Goal: Transaction & Acquisition: Purchase product/service

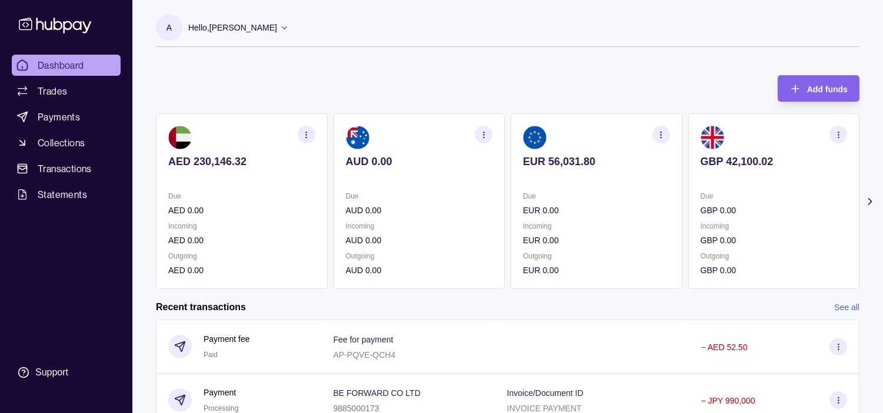
click at [585, 198] on p "Due" at bounding box center [596, 196] width 147 height 13
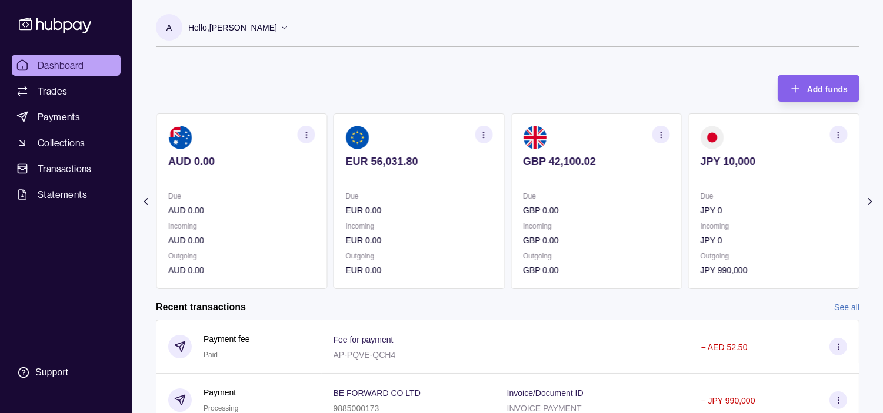
click at [449, 244] on div "Due EUR 0.00 Incoming EUR 0.00 Outgoing EUR 0.00" at bounding box center [419, 233] width 147 height 87
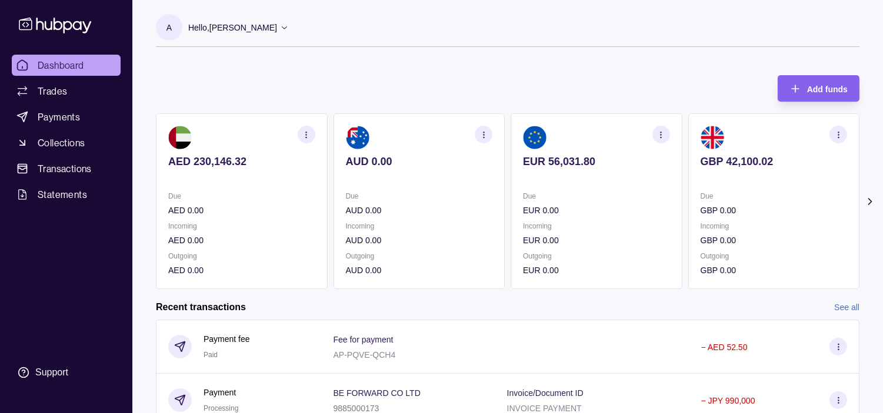
click at [482, 133] on icon "button" at bounding box center [483, 135] width 9 height 9
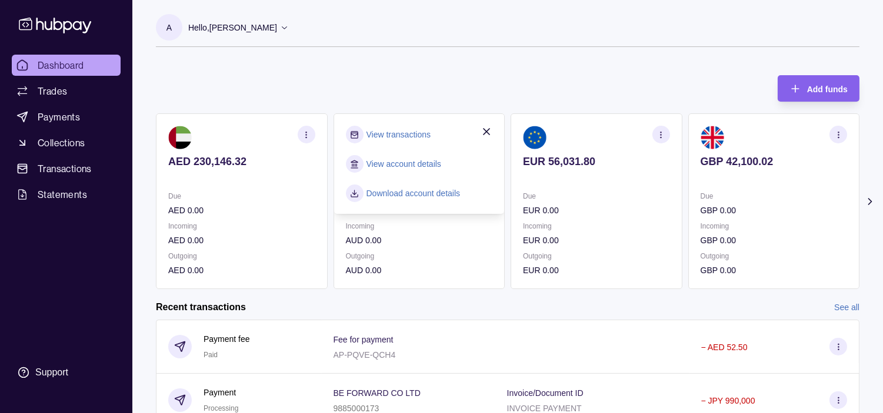
click at [413, 135] on link "View transactions" at bounding box center [398, 134] width 64 height 13
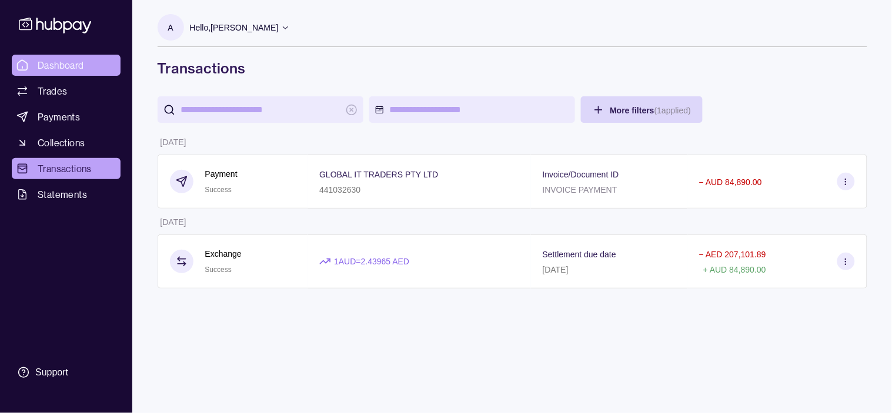
click at [72, 64] on span "Dashboard" at bounding box center [61, 65] width 46 height 14
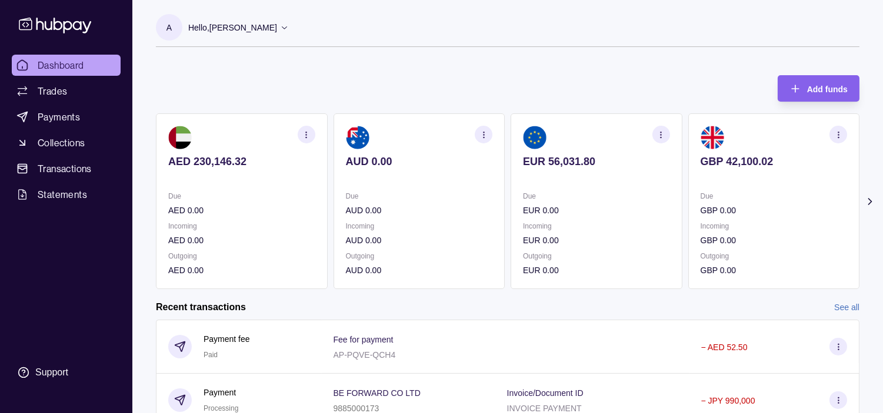
click at [700, 208] on p "GBP 0.00" at bounding box center [773, 210] width 147 height 13
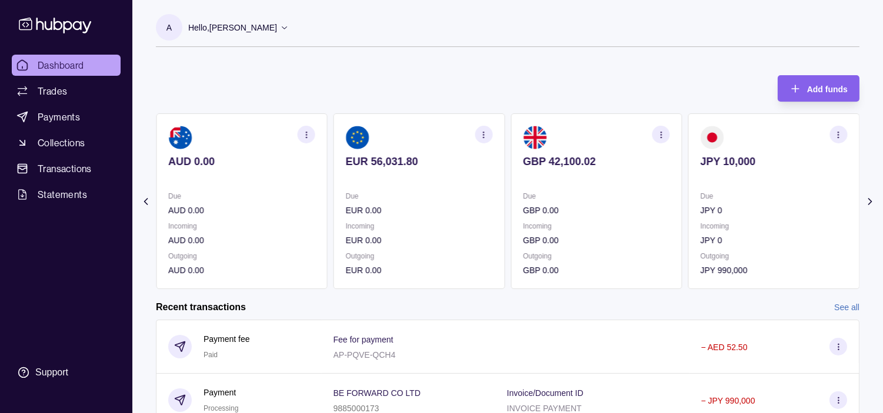
click at [480, 134] on icon "button" at bounding box center [483, 135] width 9 height 9
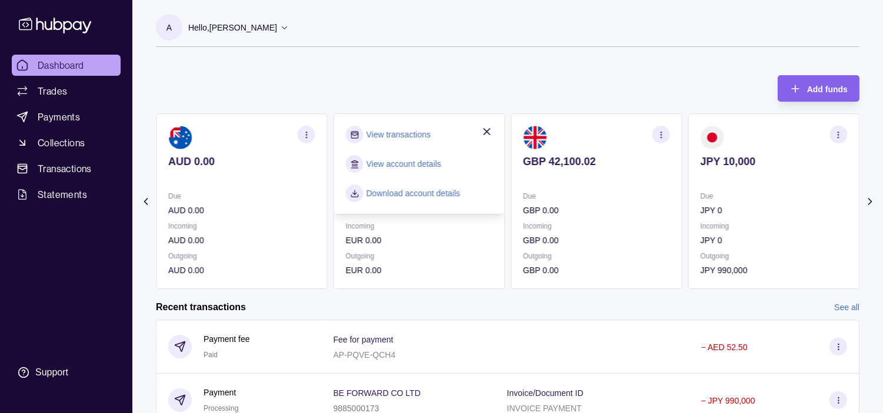
click at [418, 130] on link "View transactions" at bounding box center [398, 134] width 64 height 13
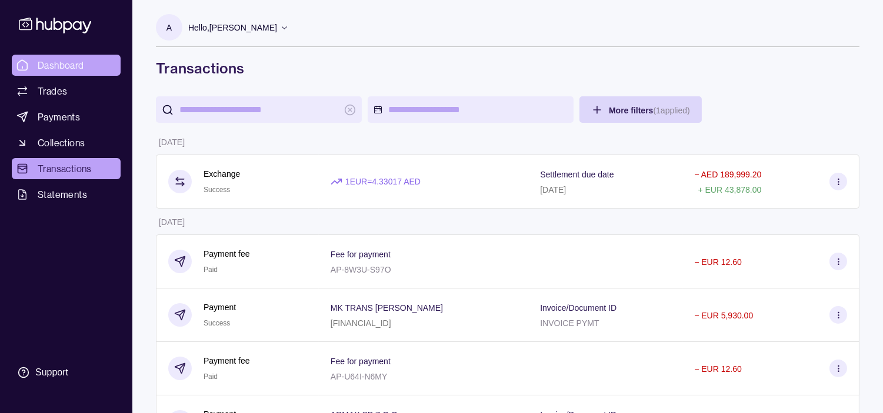
click at [59, 63] on span "Dashboard" at bounding box center [61, 65] width 46 height 14
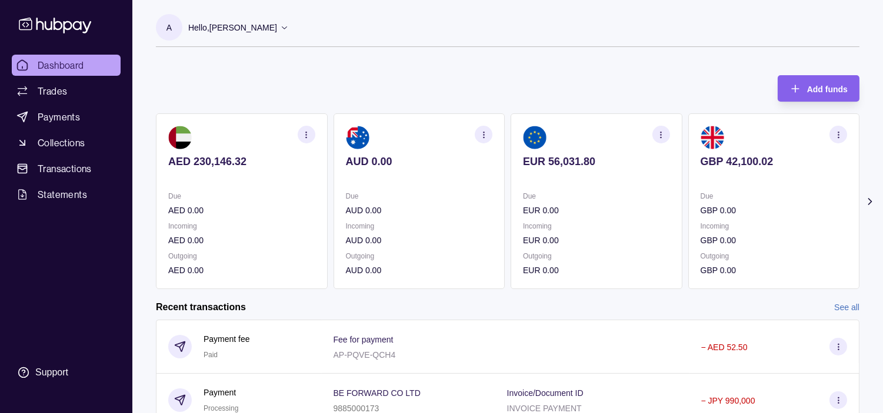
click at [700, 197] on div "Due GBP 0.00" at bounding box center [773, 203] width 147 height 27
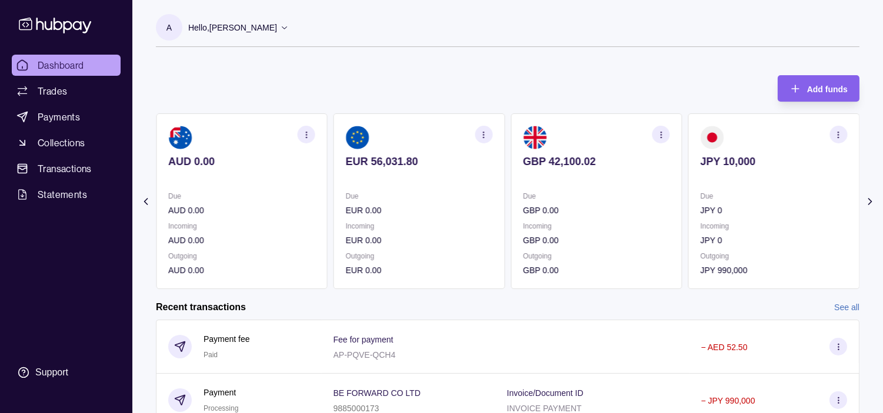
click at [700, 193] on p "Due" at bounding box center [773, 196] width 147 height 13
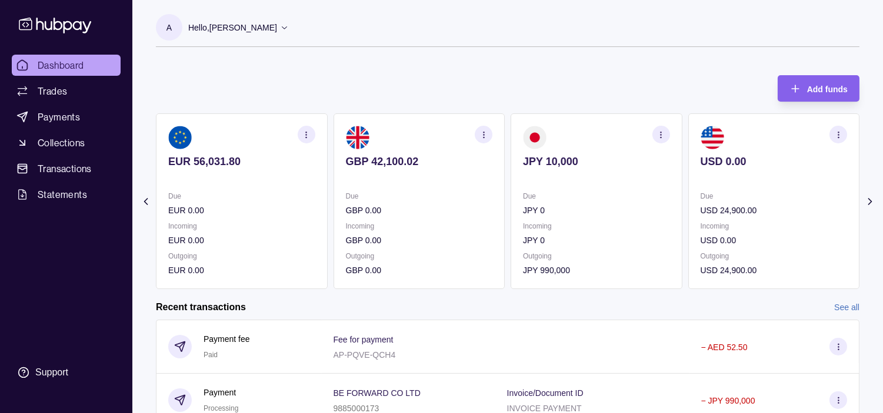
click at [660, 136] on icon "button" at bounding box center [660, 135] width 9 height 9
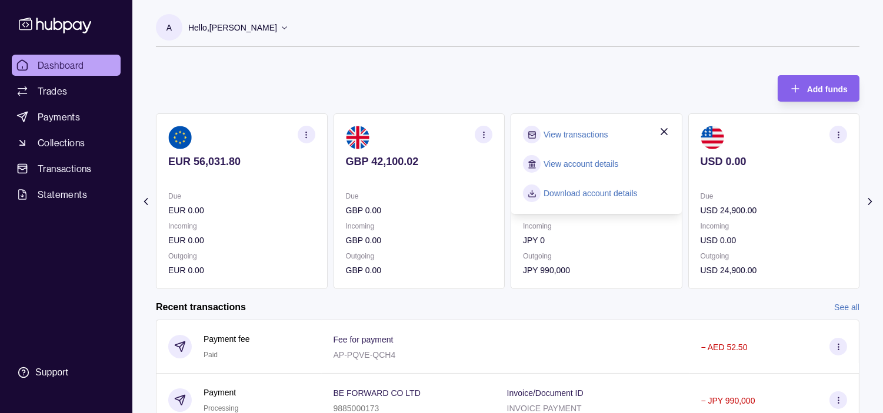
click at [651, 74] on div "Add funds AED 230,146.32 Due AED 0.00 Incoming AED 0.00 Outgoing AED 0.00 AUD 0…" at bounding box center [507, 177] width 703 height 226
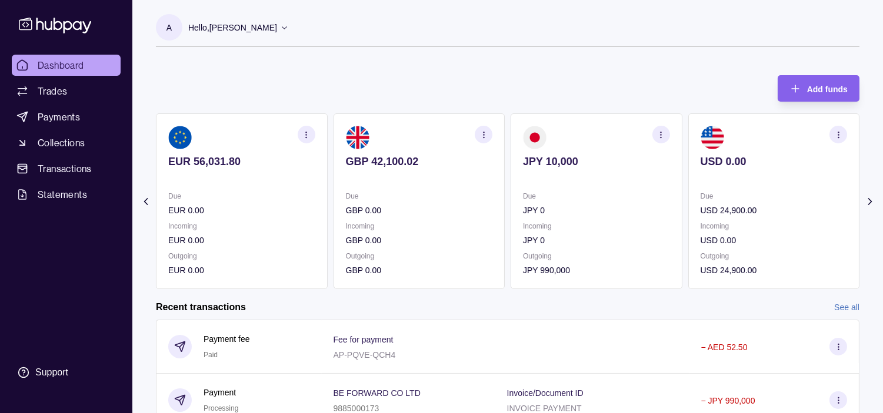
click at [841, 136] on icon "button" at bounding box center [838, 135] width 9 height 9
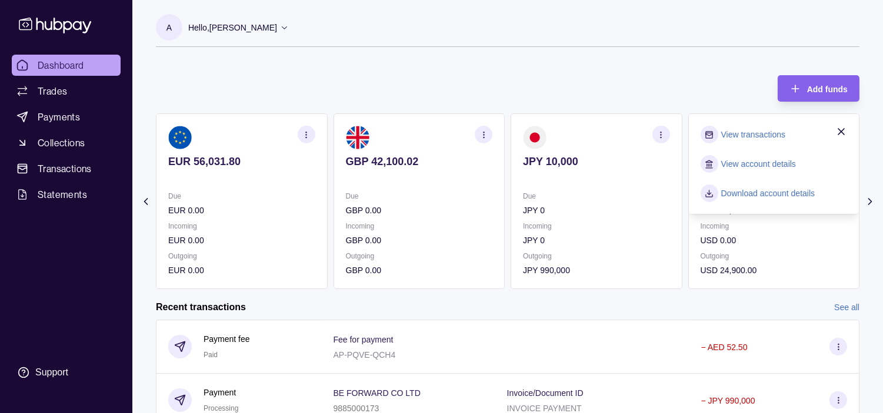
click at [760, 133] on link "View transactions" at bounding box center [753, 134] width 64 height 13
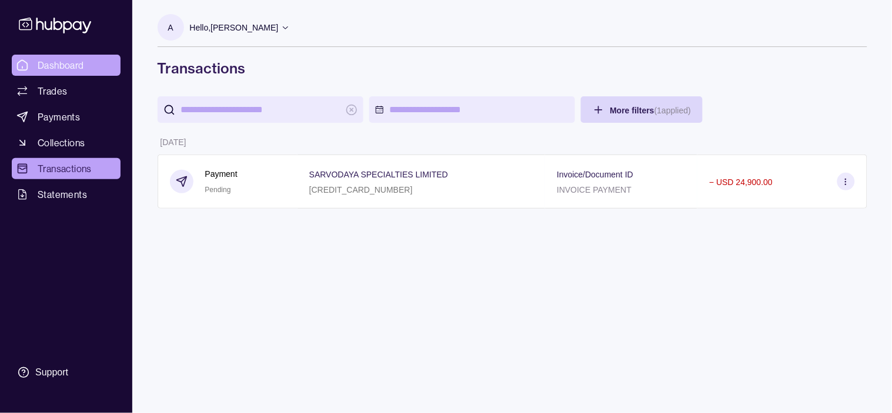
click at [81, 68] on span "Dashboard" at bounding box center [61, 65] width 46 height 14
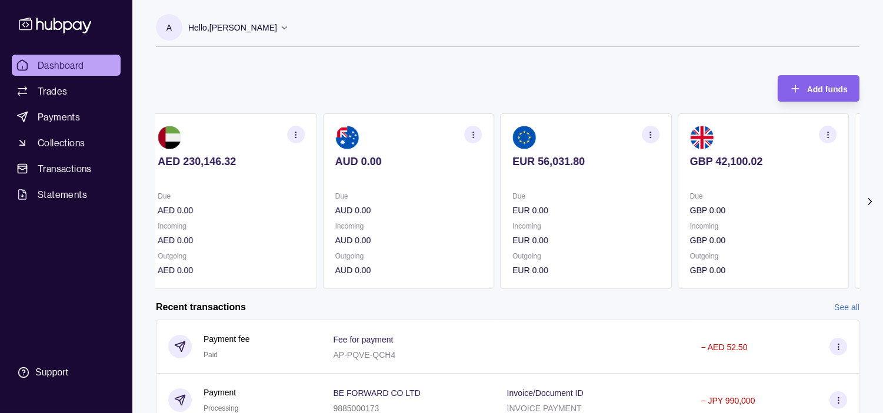
click at [693, 191] on p "Due" at bounding box center [763, 196] width 147 height 13
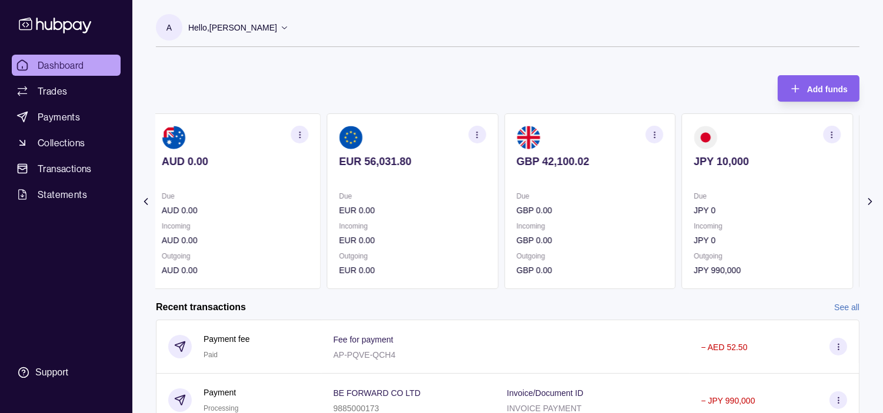
click at [681, 185] on section "JPY 10,000 Due JPY 0 Incoming JPY 0 Outgoing JPY 990,000" at bounding box center [767, 201] width 172 height 176
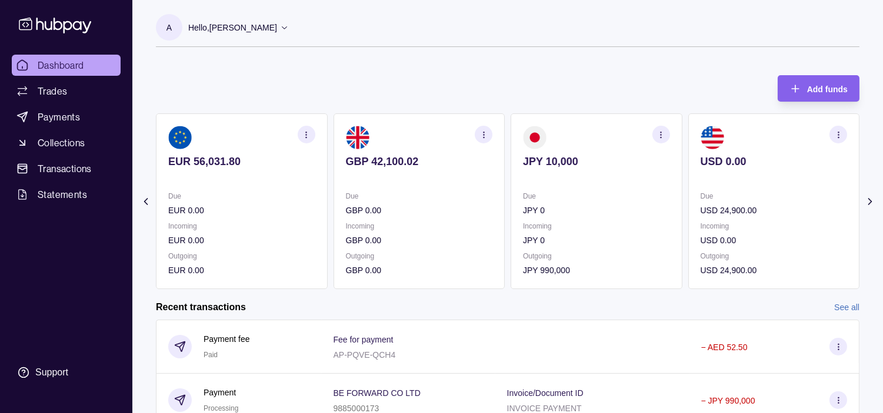
click at [688, 181] on section "USD 0.00 Due USD 24,900.00 Incoming USD 0.00 Outgoing USD 24,900.00" at bounding box center [774, 201] width 172 height 176
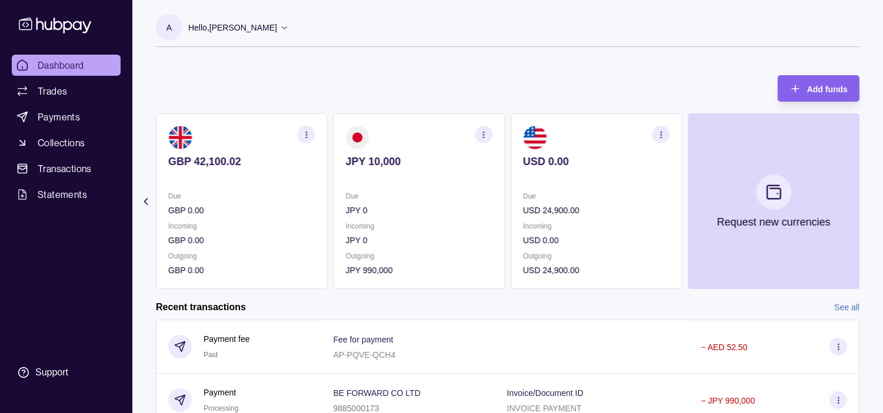
click at [665, 176] on section "USD 0.00 Due USD 24,900.00 Incoming USD 0.00 Outgoing USD 24,900.00" at bounding box center [596, 201] width 172 height 176
click at [662, 142] on section "button" at bounding box center [661, 135] width 18 height 18
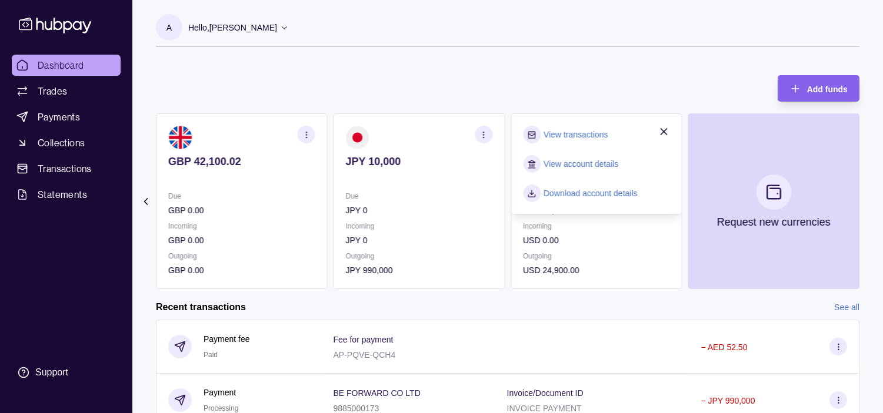
click at [596, 138] on link "View transactions" at bounding box center [575, 134] width 64 height 13
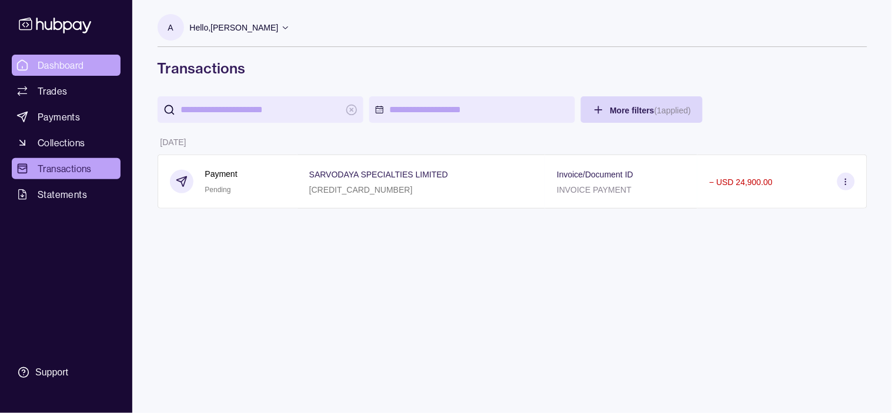
click at [55, 62] on span "Dashboard" at bounding box center [61, 65] width 46 height 14
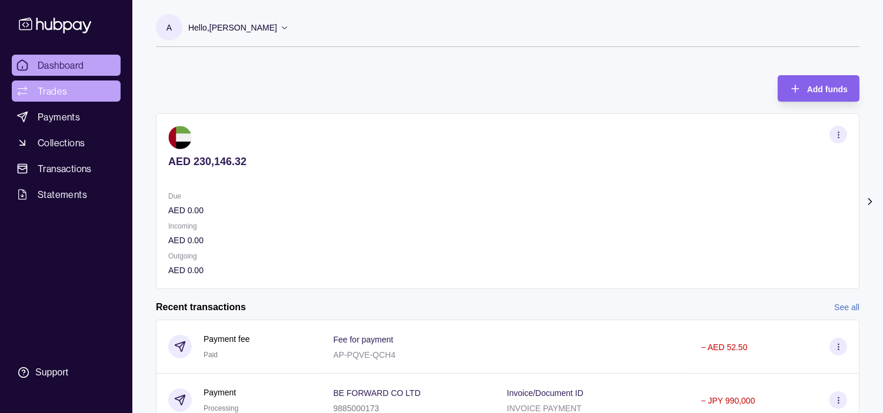
click at [56, 93] on span "Trades" at bounding box center [52, 91] width 29 height 14
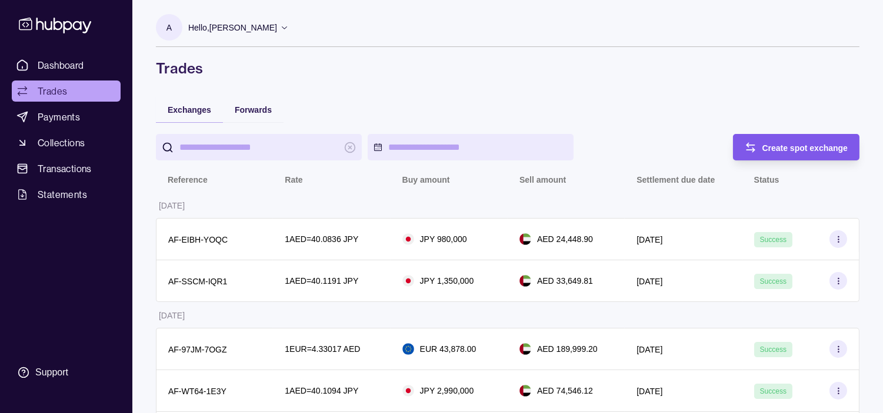
click at [798, 143] on span "Create spot exchange" at bounding box center [805, 147] width 86 height 9
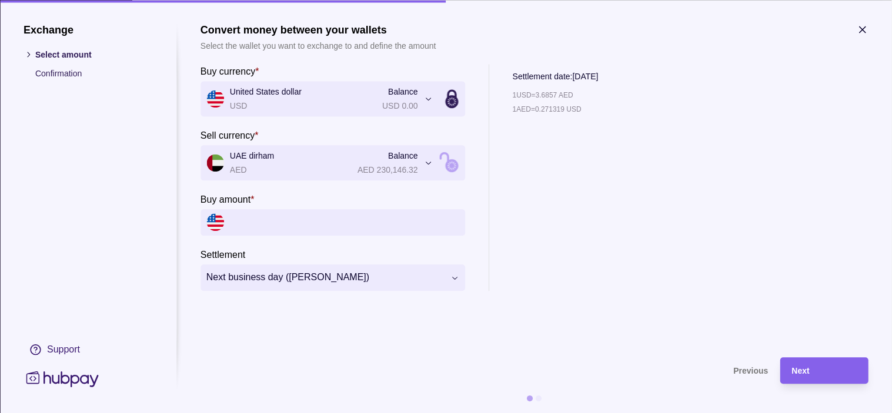
click at [290, 232] on input "Buy amount *" at bounding box center [344, 222] width 229 height 26
click at [869, 28] on section "**********" at bounding box center [446, 206] width 892 height 413
click at [867, 29] on icon "button" at bounding box center [863, 30] width 12 height 12
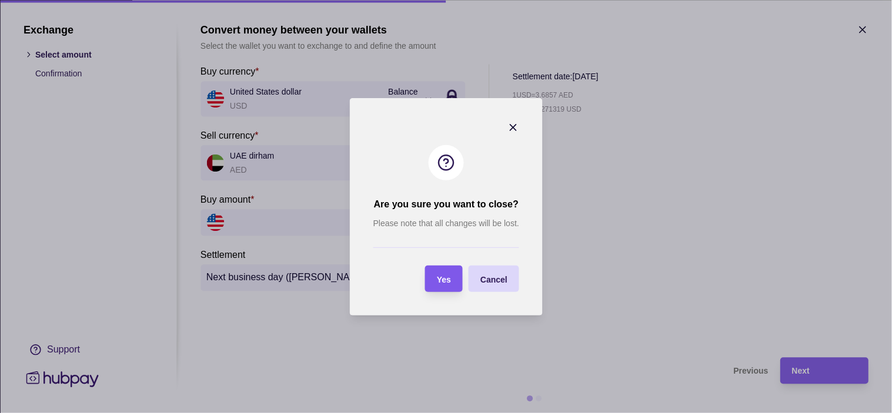
click at [451, 287] on section "Yes" at bounding box center [444, 279] width 38 height 26
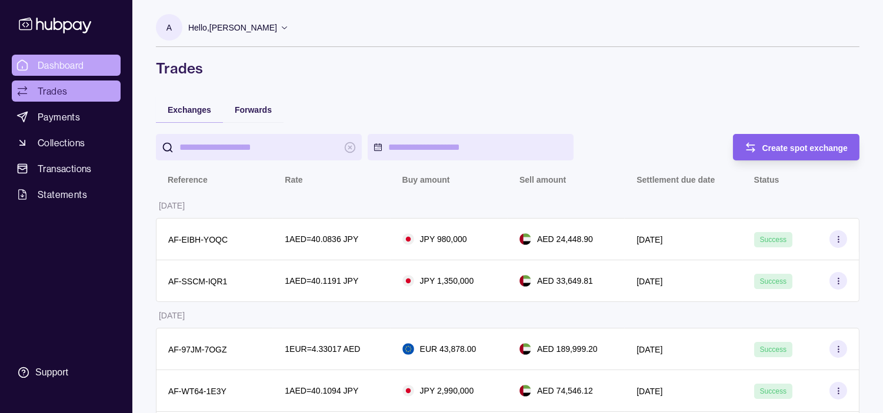
click at [63, 60] on span "Dashboard" at bounding box center [61, 65] width 46 height 14
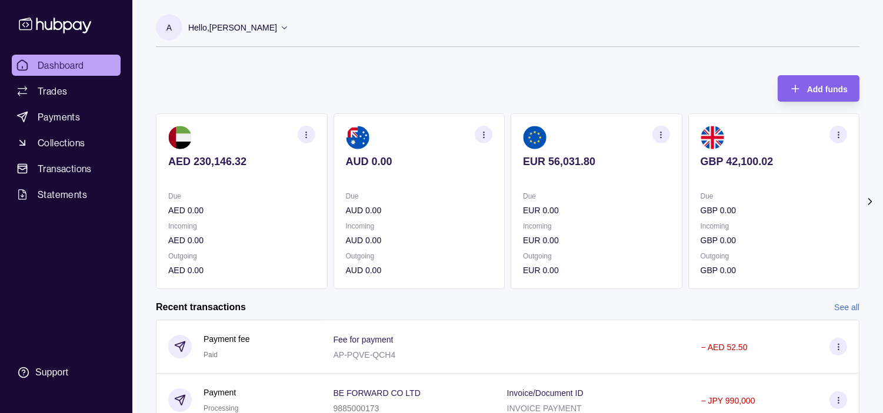
click at [719, 194] on p "Due" at bounding box center [773, 196] width 147 height 13
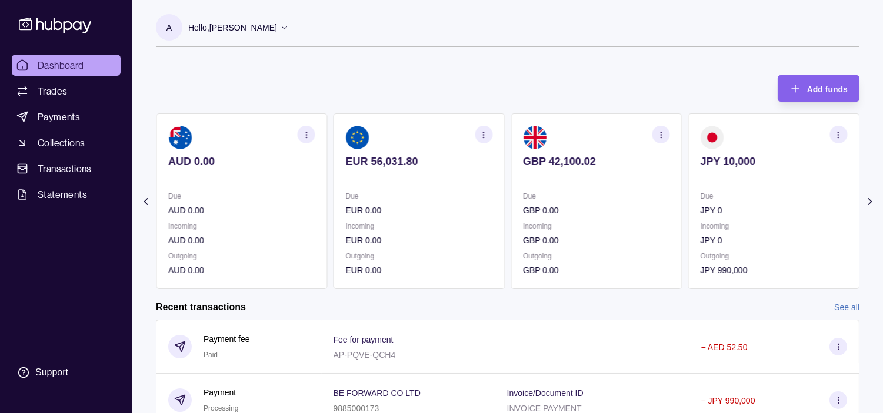
click at [710, 190] on section "JPY 10,000 Due JPY 0 Incoming JPY 0 Outgoing JPY 990,000" at bounding box center [774, 201] width 172 height 176
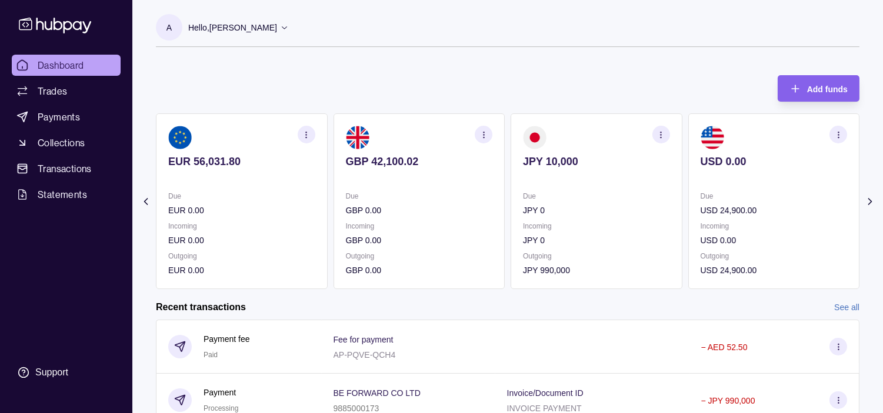
click at [493, 247] on div "Due GBP 0.00 Incoming GBP 0.00 Outgoing GBP 0.00" at bounding box center [419, 233] width 147 height 87
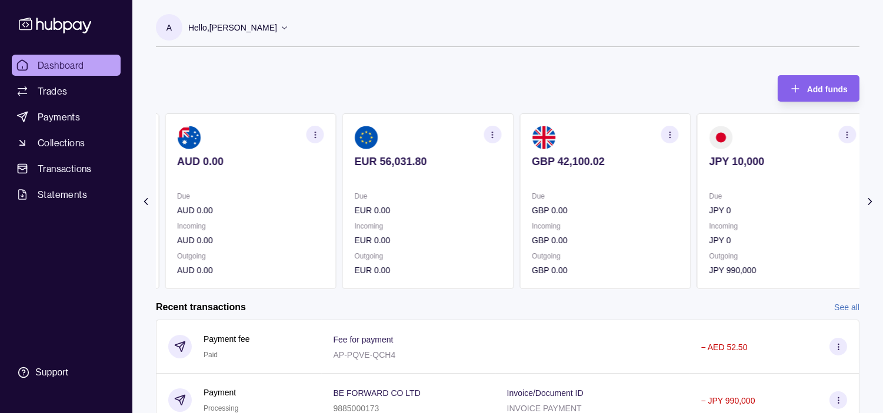
click at [481, 232] on div "Incoming EUR 0.00" at bounding box center [428, 233] width 147 height 27
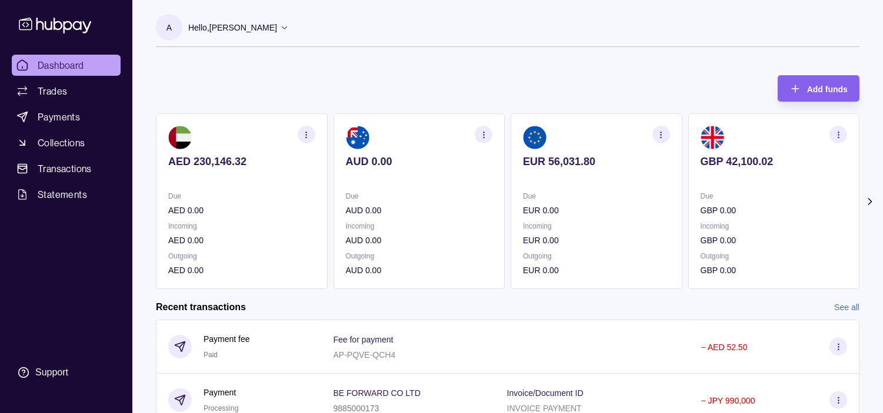
click at [469, 229] on div "Incoming AUD 0.00" at bounding box center [419, 233] width 147 height 27
click at [67, 88] on link "Trades" at bounding box center [66, 91] width 109 height 21
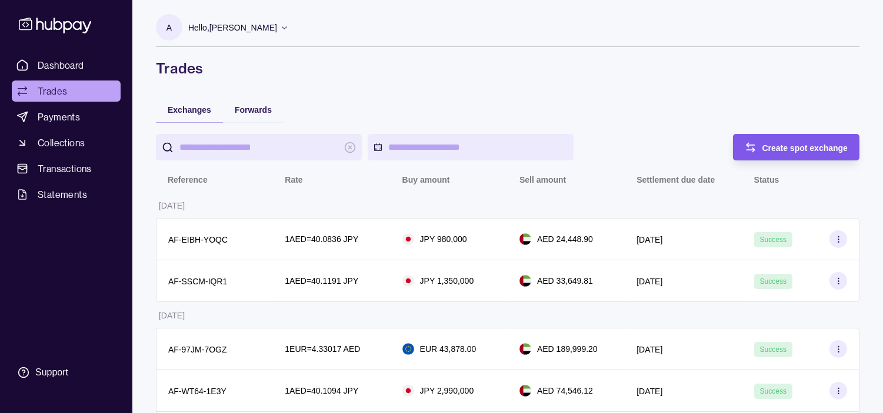
click at [753, 151] on icon "button" at bounding box center [750, 148] width 12 height 12
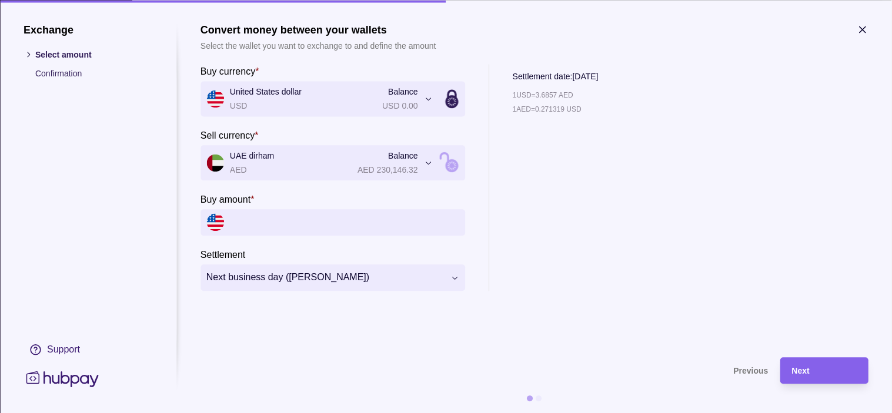
click at [267, 209] on input "Buy amount *" at bounding box center [344, 222] width 229 height 26
type input "******"
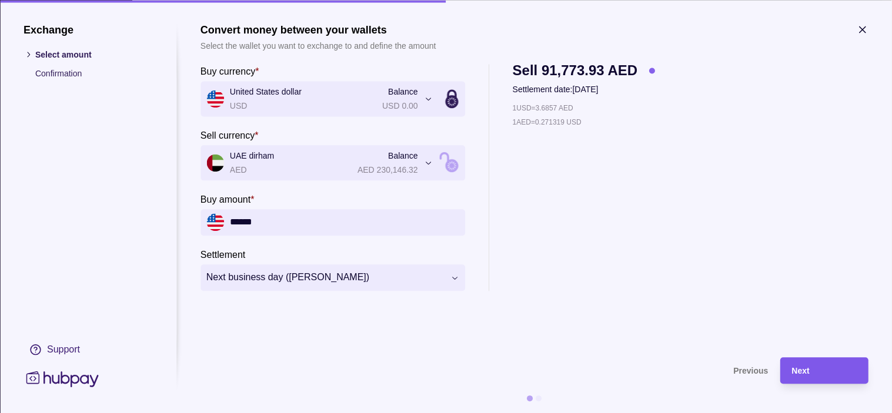
click at [822, 377] on div "Next" at bounding box center [824, 371] width 65 height 14
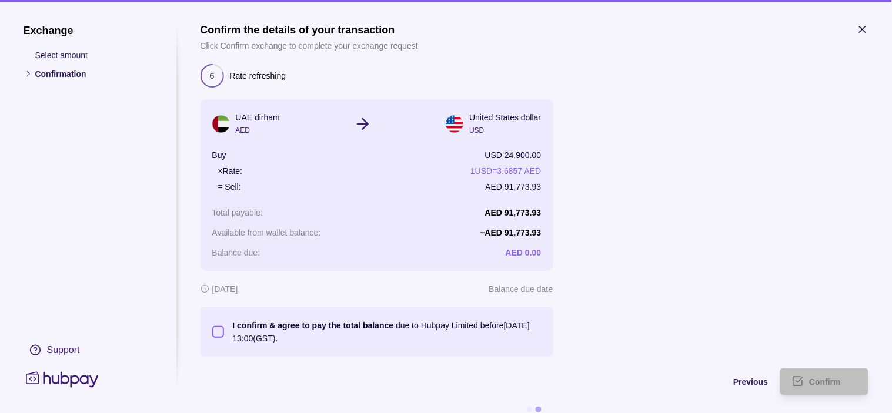
click at [216, 333] on button "I confirm & agree to pay the total balance due to Hubpay Limited before [DATE] …" at bounding box center [218, 332] width 12 height 12
click at [823, 379] on span "Confirm" at bounding box center [826, 382] width 32 height 9
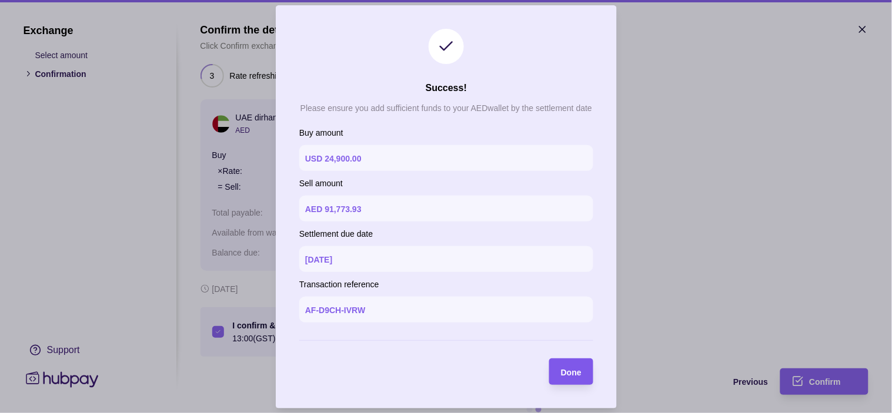
click at [583, 373] on section "Done" at bounding box center [571, 372] width 44 height 26
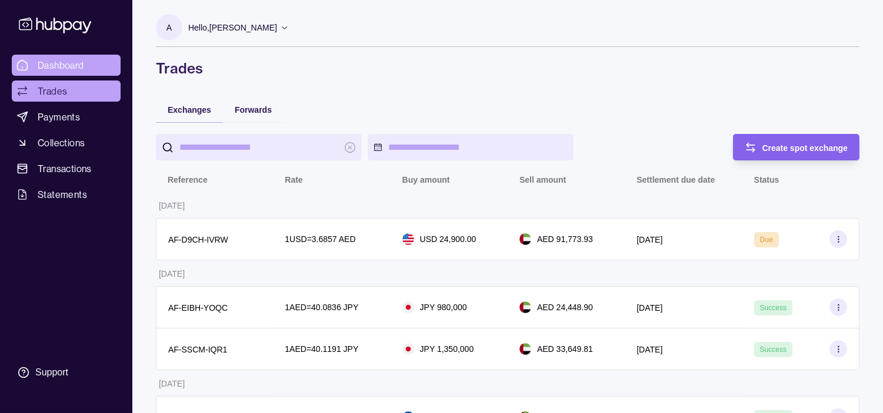
click at [66, 64] on span "Dashboard" at bounding box center [61, 65] width 46 height 14
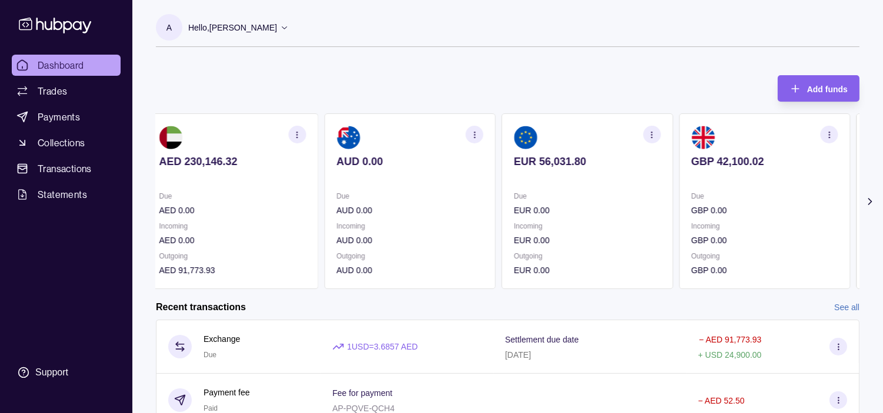
click at [623, 219] on div "Due EUR 0.00 Incoming EUR 0.00 Outgoing EUR 0.00" at bounding box center [586, 233] width 147 height 87
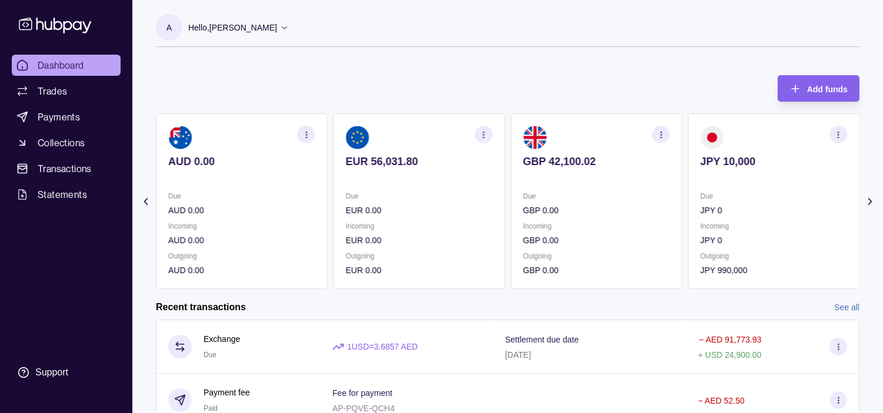
click at [633, 202] on div "Due GBP 0.00" at bounding box center [596, 203] width 147 height 27
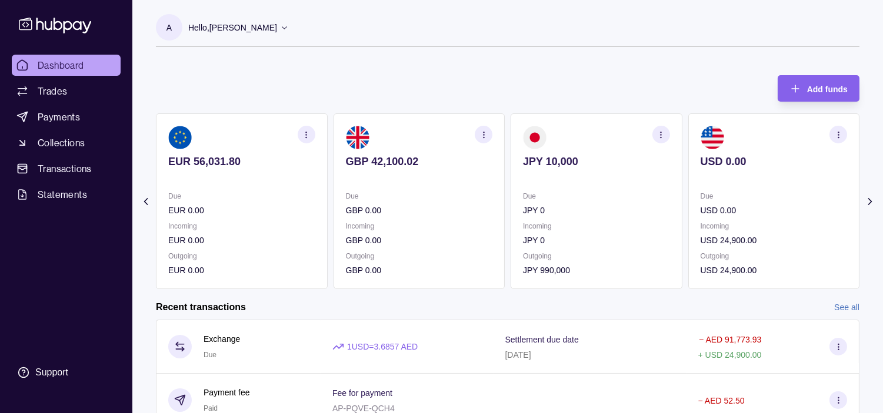
click at [557, 245] on div "Due JPY 0 Incoming JPY 0 Outgoing JPY 990,000" at bounding box center [596, 233] width 147 height 87
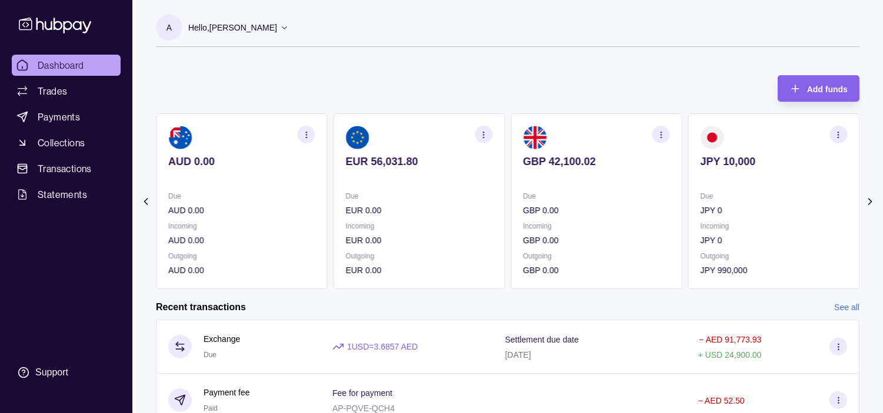
click at [429, 228] on p "Incoming" at bounding box center [419, 226] width 147 height 13
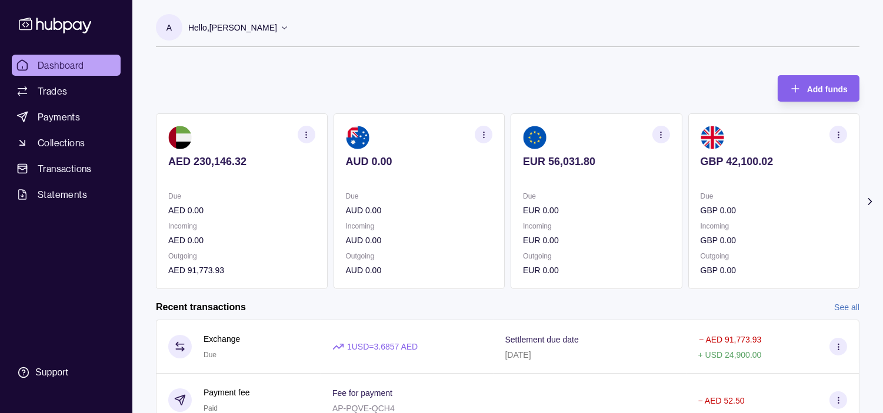
click at [705, 201] on p "Due" at bounding box center [773, 196] width 147 height 13
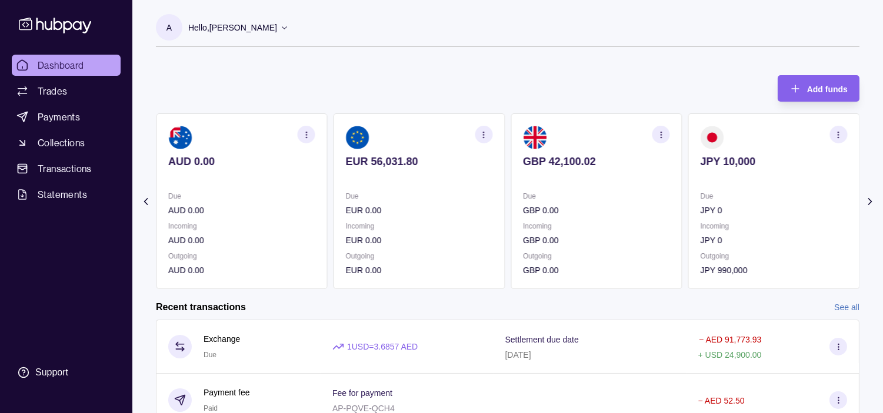
click at [700, 200] on section "JPY 10,000 Due JPY 0 Incoming JPY 0 Outgoing JPY 990,000" at bounding box center [774, 201] width 172 height 176
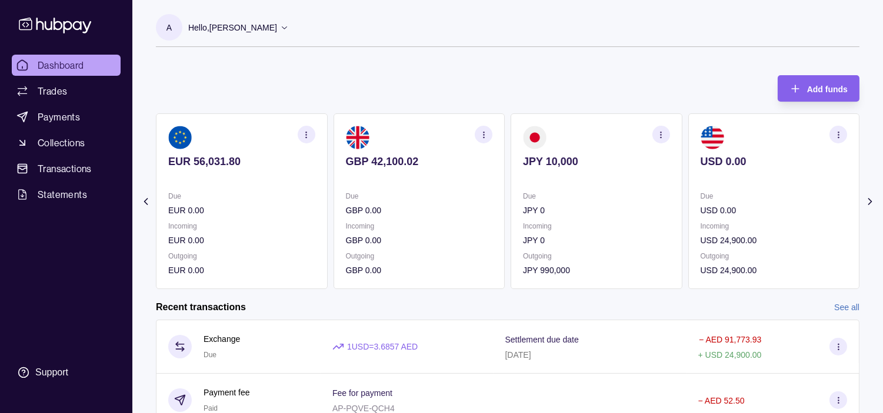
click at [662, 133] on icon "button" at bounding box center [660, 135] width 9 height 9
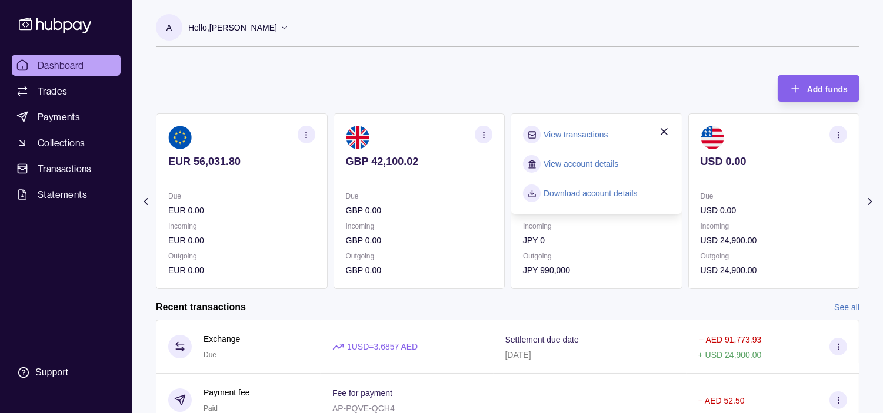
click at [585, 133] on link "View transactions" at bounding box center [575, 134] width 64 height 13
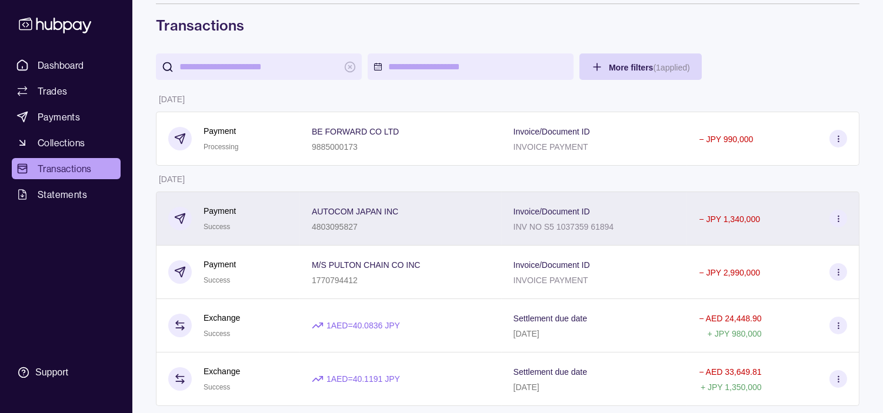
scroll to position [65, 0]
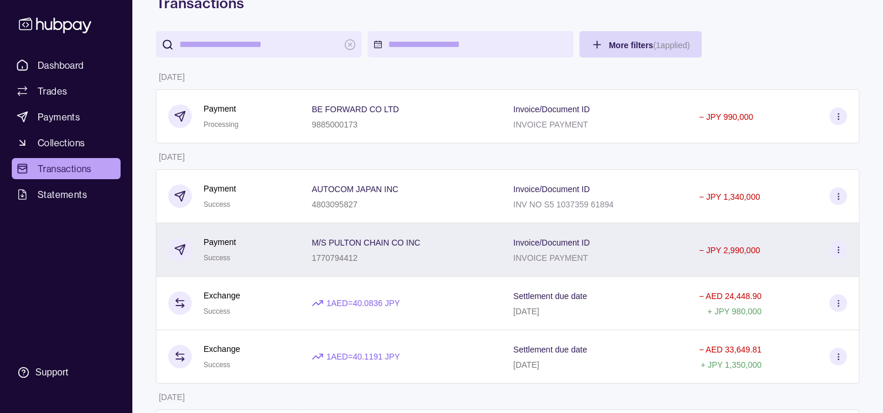
click at [272, 253] on div "Payment Success" at bounding box center [228, 250] width 120 height 29
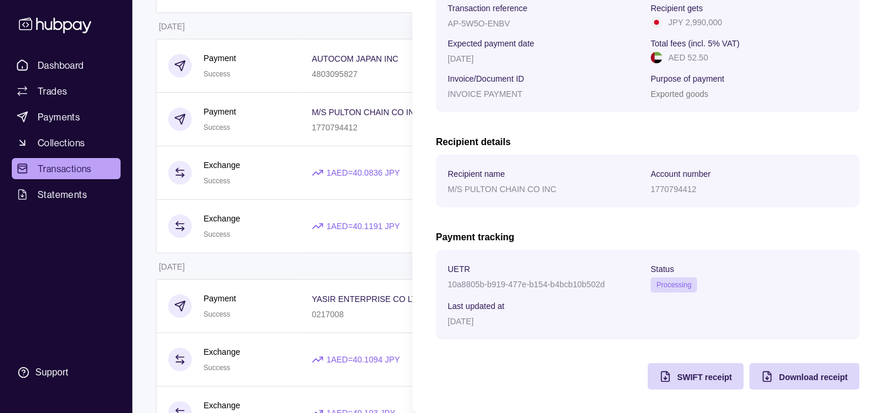
scroll to position [202, 0]
click at [689, 374] on span "SWIFT receipt" at bounding box center [704, 377] width 55 height 9
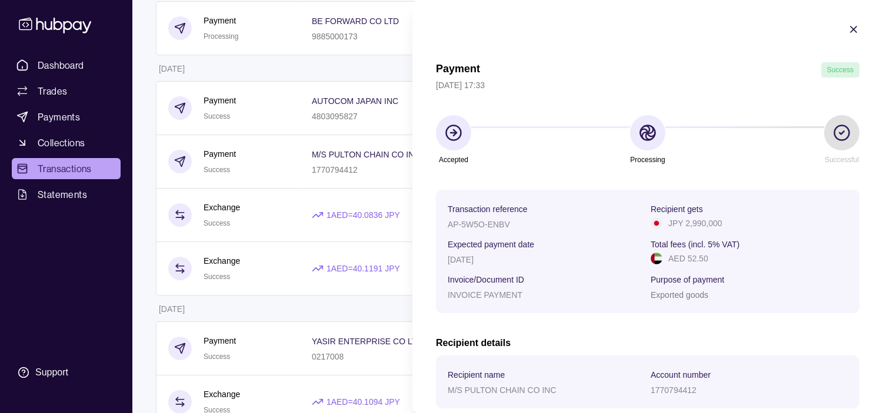
scroll to position [131, 0]
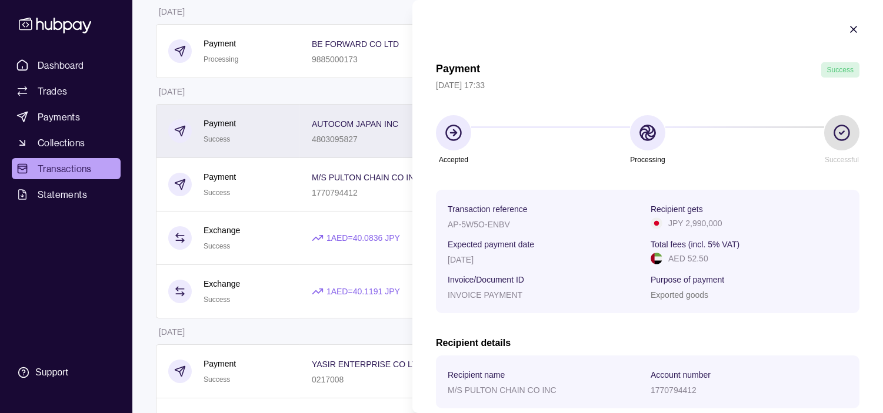
click at [272, 130] on html "Dashboard Trades Payments Collections Transactions Statements Support A Hello, …" at bounding box center [441, 199] width 883 height 660
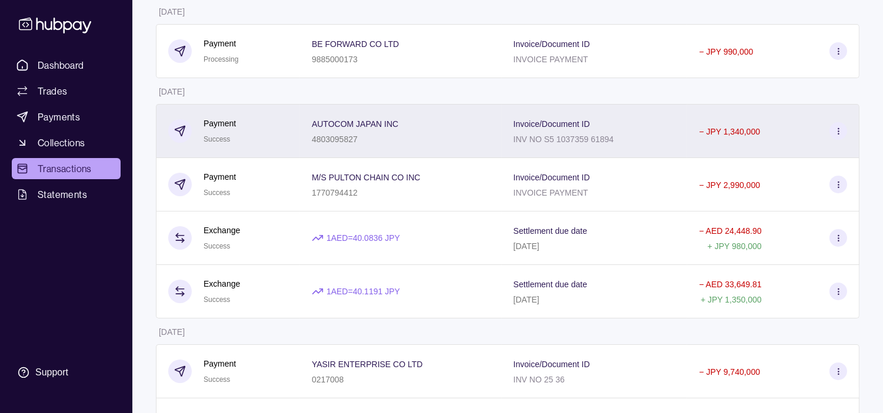
click at [279, 125] on div "Payment Success" at bounding box center [228, 131] width 120 height 29
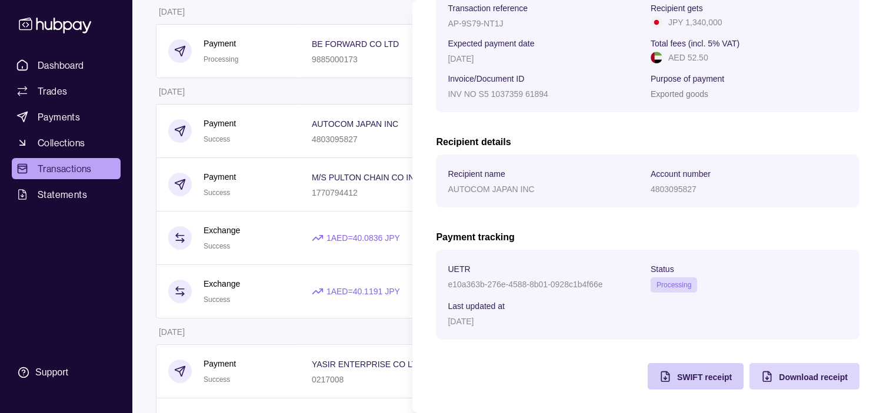
scroll to position [202, 0]
click at [677, 373] on span "SWIFT receipt" at bounding box center [704, 377] width 55 height 9
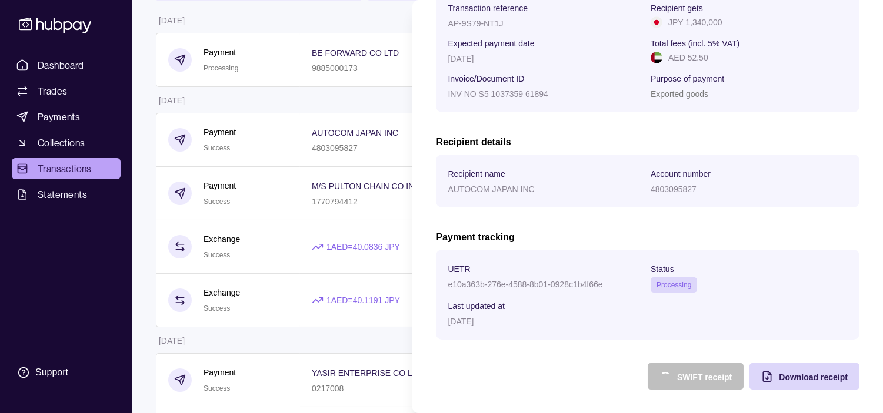
scroll to position [65, 0]
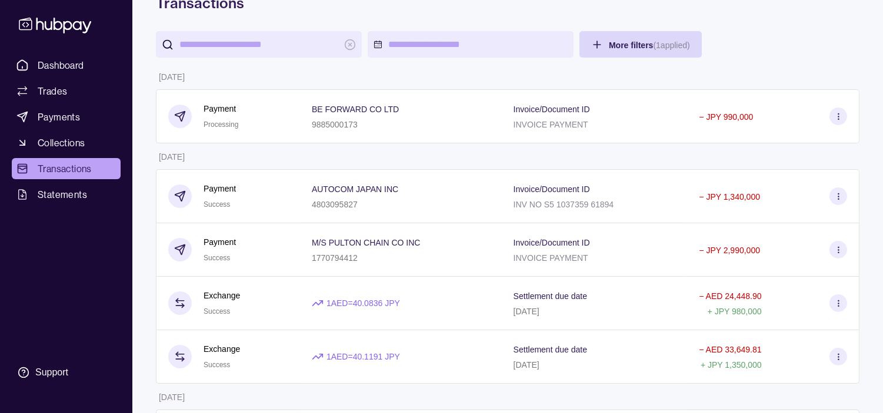
click at [275, 156] on html "Dashboard Trades Payments Collections Transactions Statements Support A Hello, …" at bounding box center [441, 265] width 883 height 660
click at [81, 69] on span "Dashboard" at bounding box center [61, 65] width 46 height 14
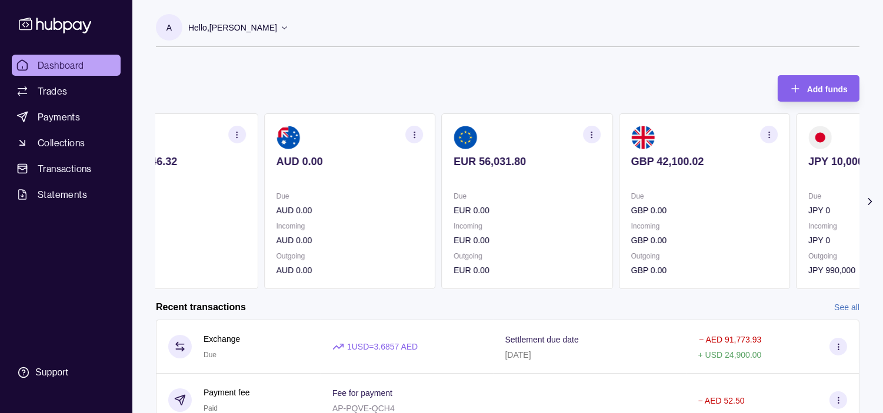
click at [453, 197] on p "Due" at bounding box center [526, 196] width 147 height 13
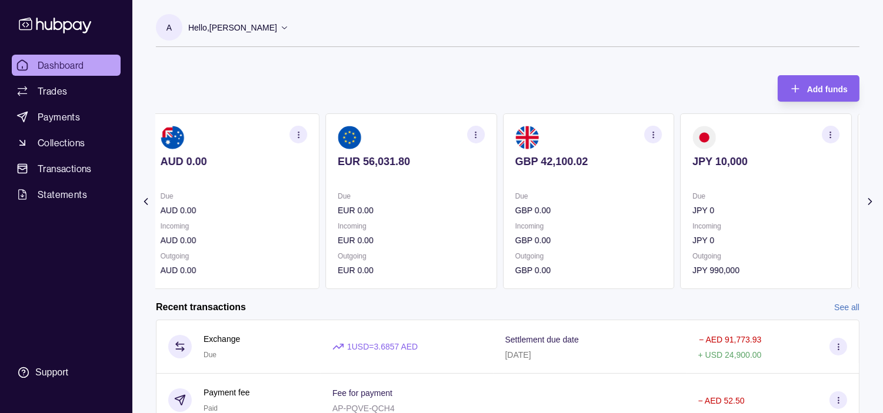
click at [467, 195] on p "Due" at bounding box center [411, 196] width 147 height 13
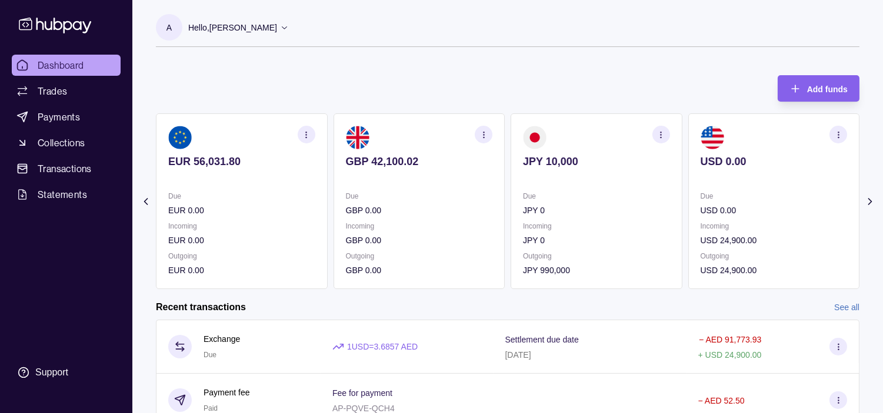
click at [315, 162] on p "EUR 56,031.80" at bounding box center [241, 161] width 147 height 13
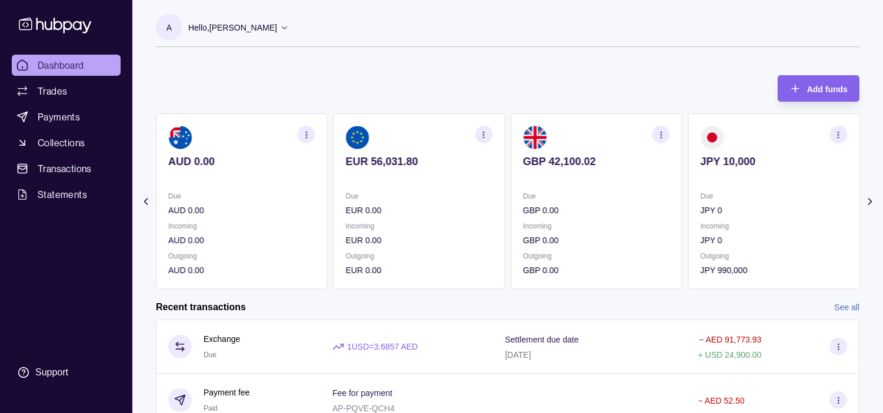
click at [315, 165] on p "AUD 0.00" at bounding box center [241, 161] width 147 height 13
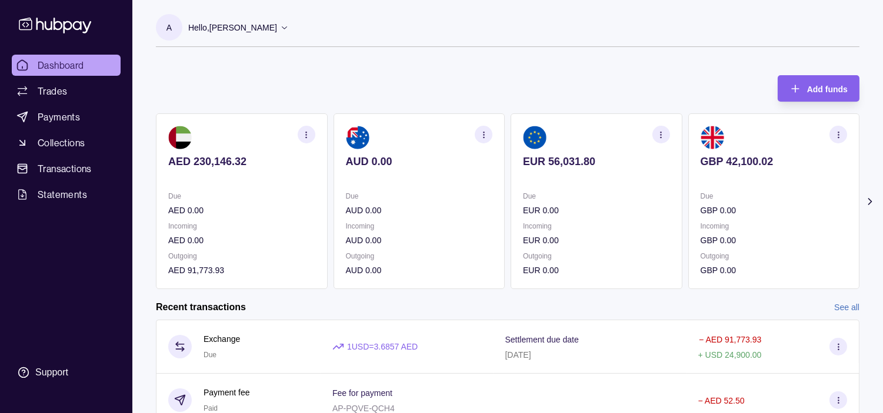
click at [479, 134] on icon "button" at bounding box center [483, 135] width 9 height 9
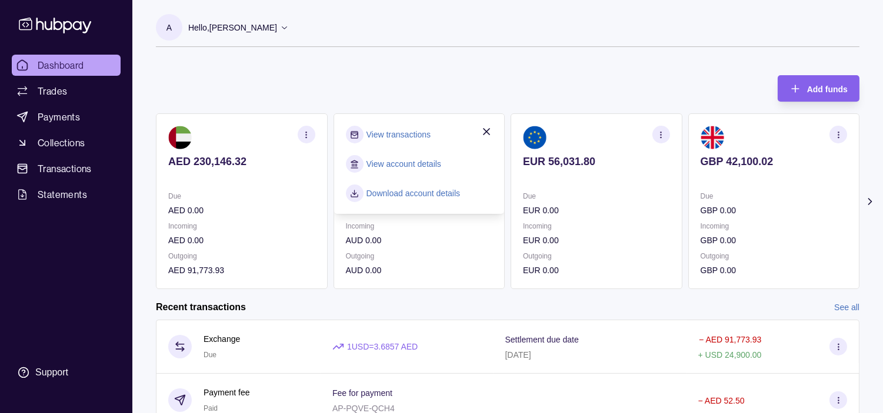
click at [399, 131] on link "View transactions" at bounding box center [398, 134] width 64 height 13
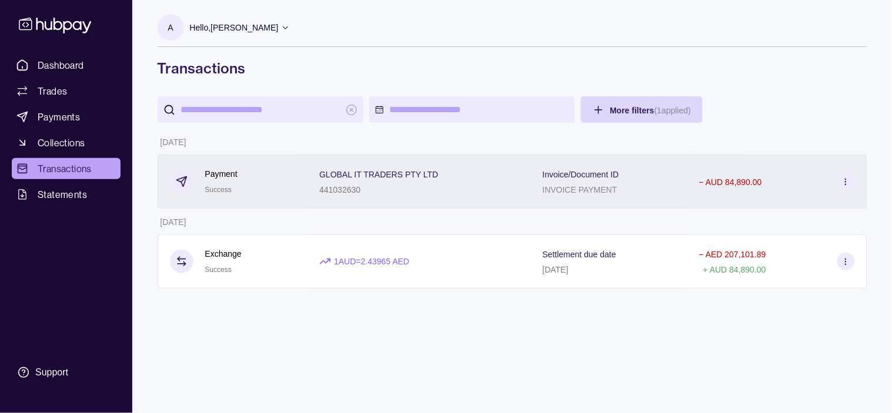
click at [380, 178] on p "GLOBAL IT TRADERS PTY LTD" at bounding box center [378, 174] width 119 height 9
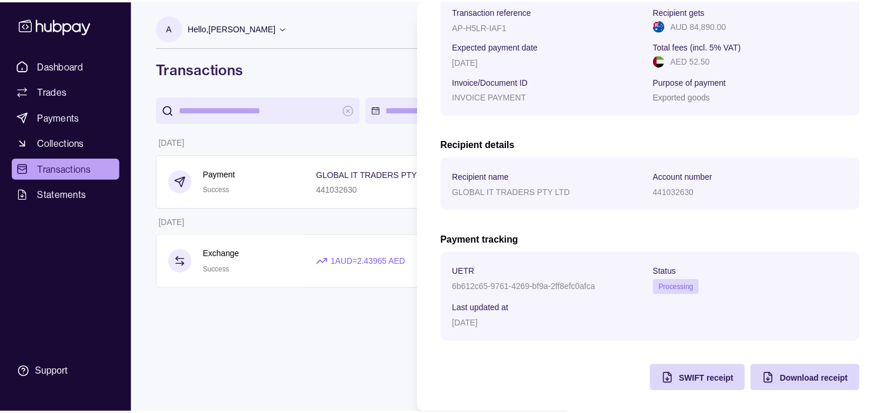
scroll to position [202, 0]
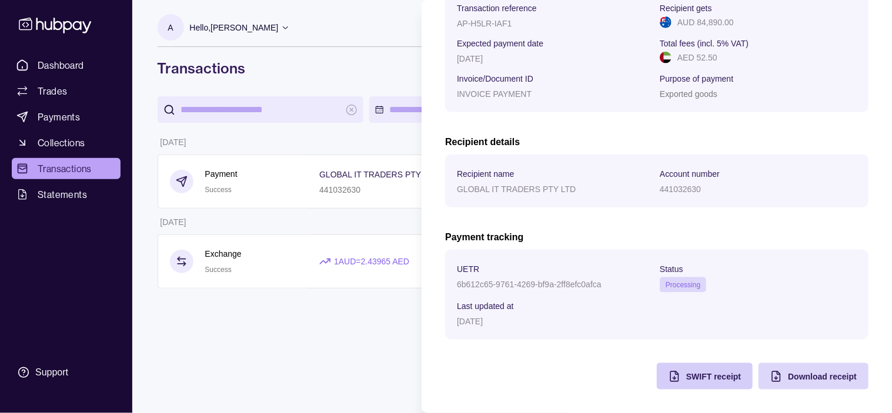
click at [686, 383] on div "SWIFT receipt" at bounding box center [713, 377] width 55 height 14
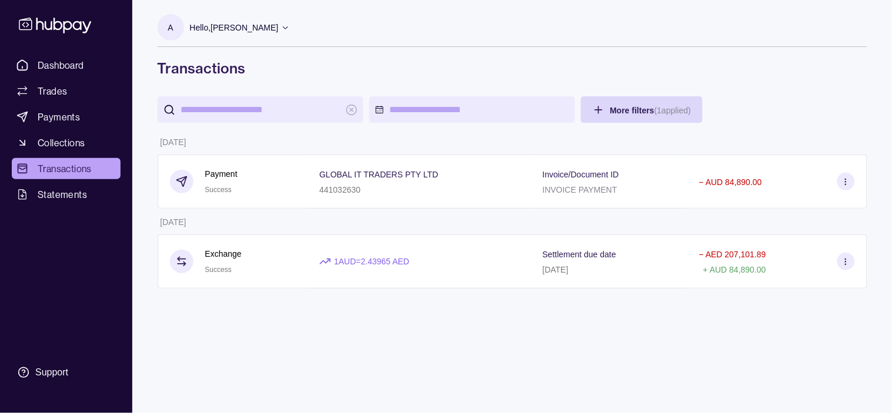
click at [283, 221] on html "Dashboard Trades Payments Collections Transactions Statements Support A Hello, …" at bounding box center [446, 206] width 892 height 413
click at [54, 60] on span "Dashboard" at bounding box center [61, 65] width 46 height 14
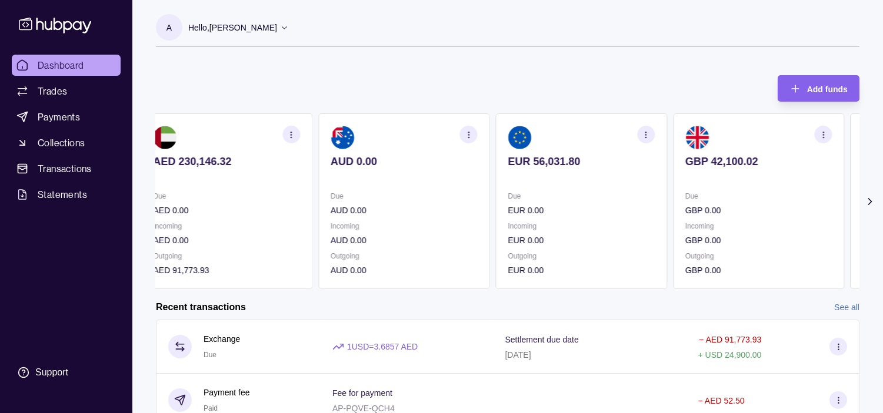
click at [643, 196] on p "Due" at bounding box center [581, 196] width 147 height 13
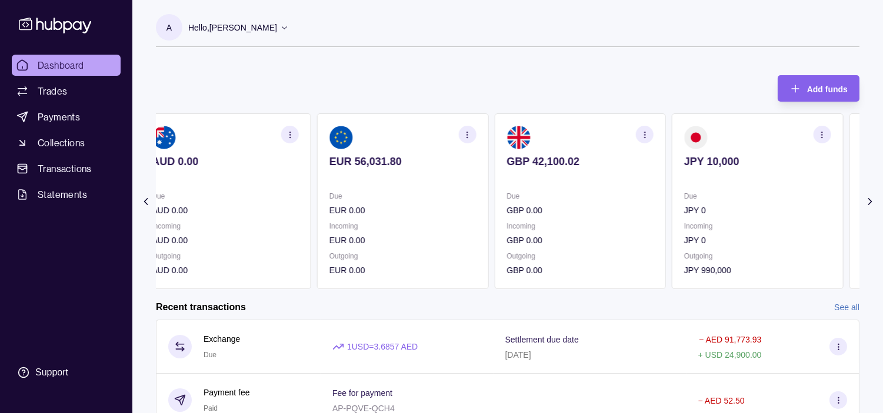
click at [713, 191] on p "Due" at bounding box center [757, 196] width 147 height 13
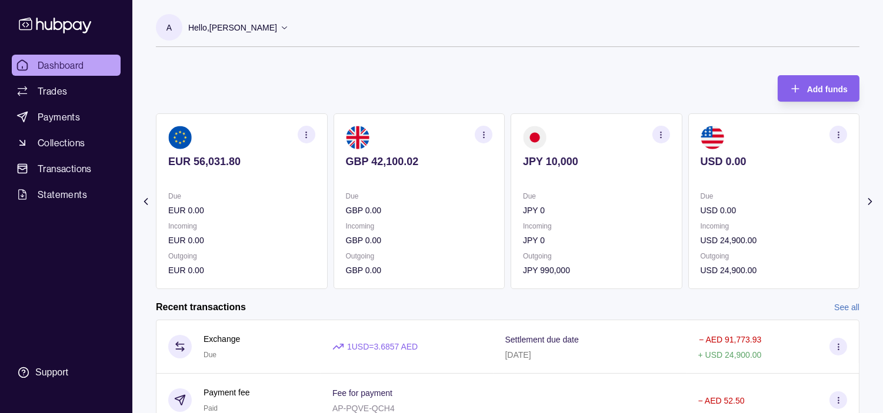
click at [722, 188] on section "USD 0.00 Due USD 0.00 Incoming USD 24,900.00 Outgoing USD 24,900.00" at bounding box center [774, 201] width 172 height 176
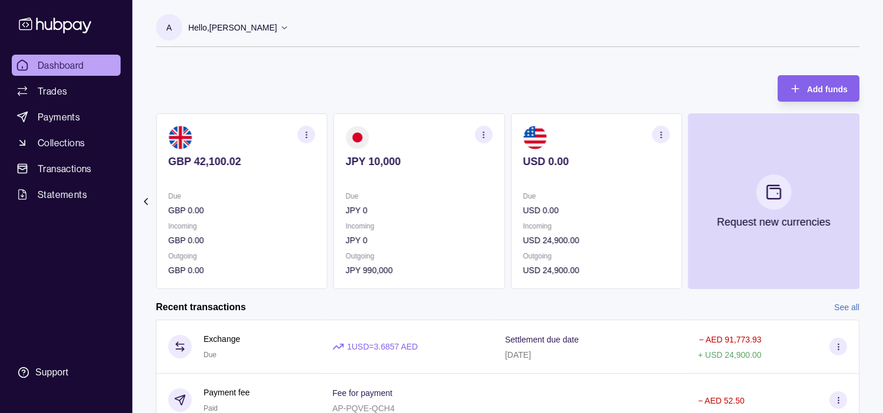
click at [636, 194] on p "Due" at bounding box center [596, 196] width 147 height 13
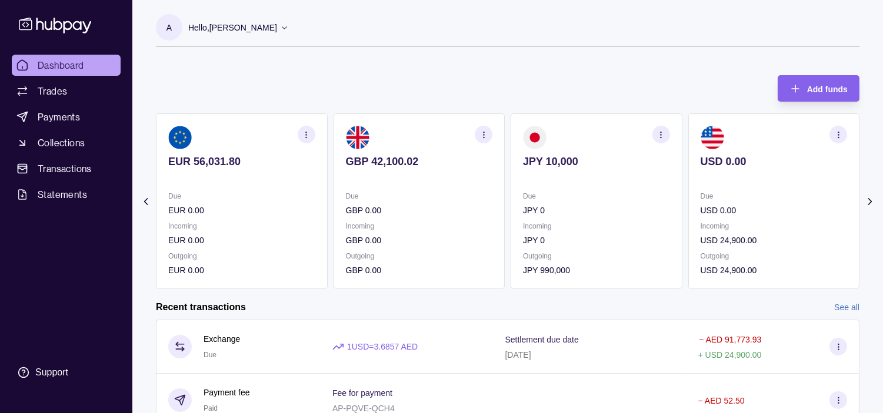
click at [638, 198] on p "Due" at bounding box center [596, 196] width 147 height 13
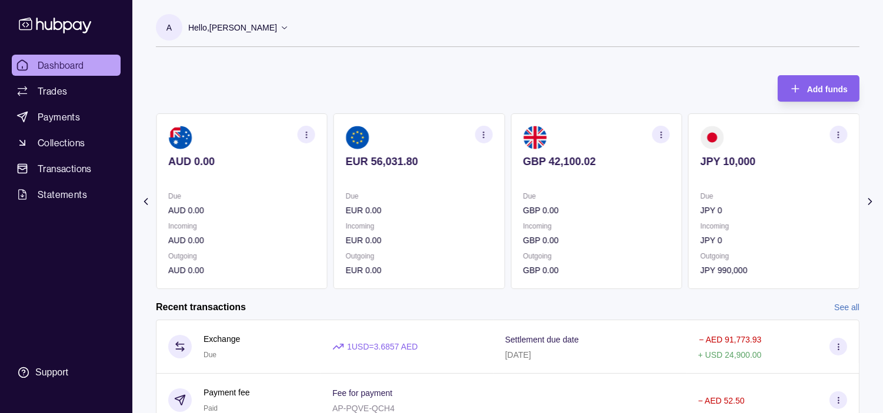
click at [261, 176] on p at bounding box center [241, 177] width 147 height 13
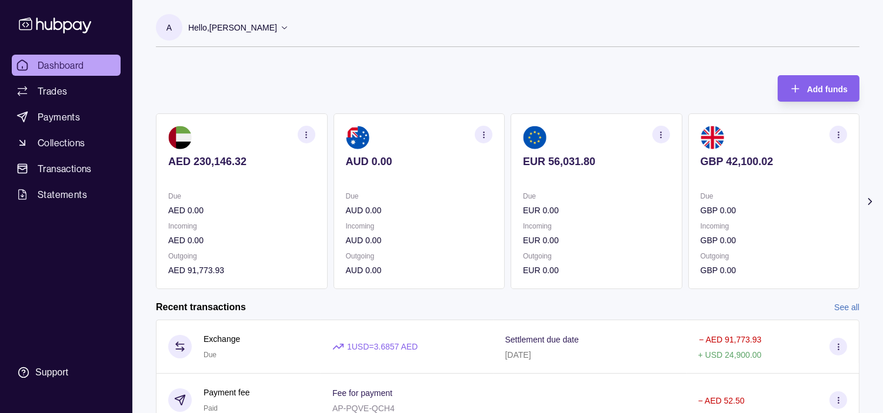
click at [266, 177] on p at bounding box center [241, 177] width 147 height 13
click at [578, 212] on p "EUR 0.00" at bounding box center [596, 210] width 147 height 13
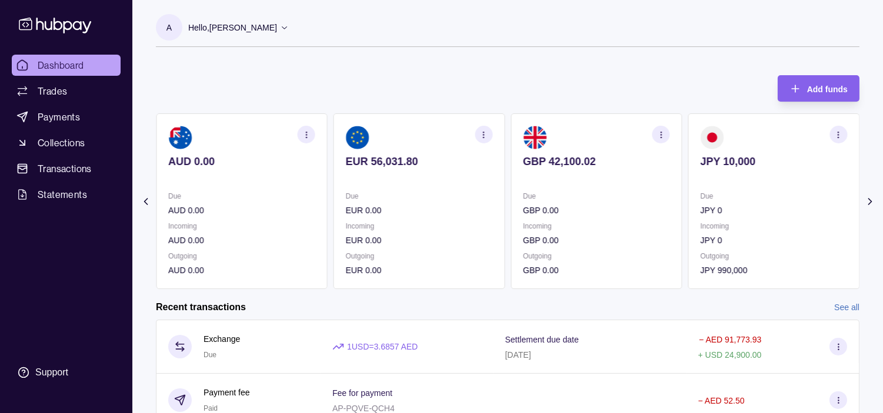
click at [356, 215] on p "EUR 0.00" at bounding box center [419, 210] width 147 height 13
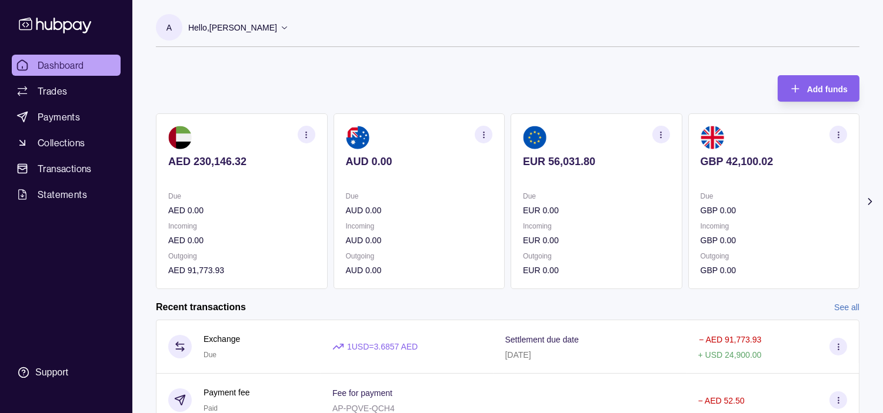
click at [351, 210] on div "AED 230,146.32 Due AED 0.00 Incoming AED 0.00 Outgoing AED 91,773.93 AUD 0.00 D…" at bounding box center [507, 201] width 703 height 176
click at [425, 201] on p "Due" at bounding box center [419, 196] width 147 height 13
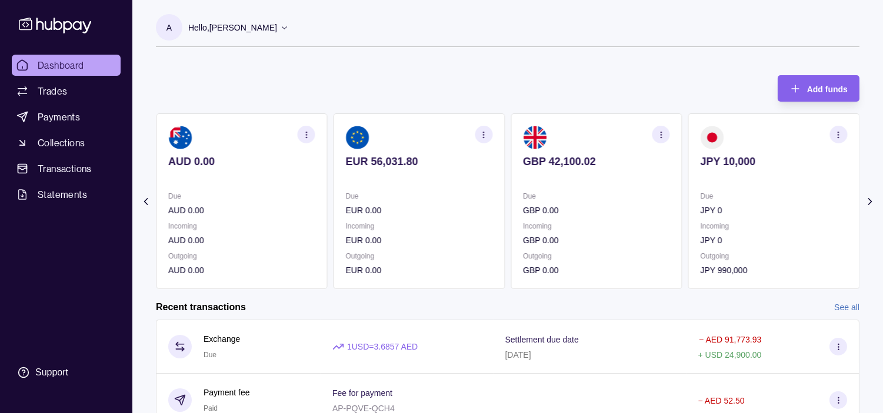
click at [462, 202] on div "Due EUR 0.00" at bounding box center [419, 203] width 147 height 27
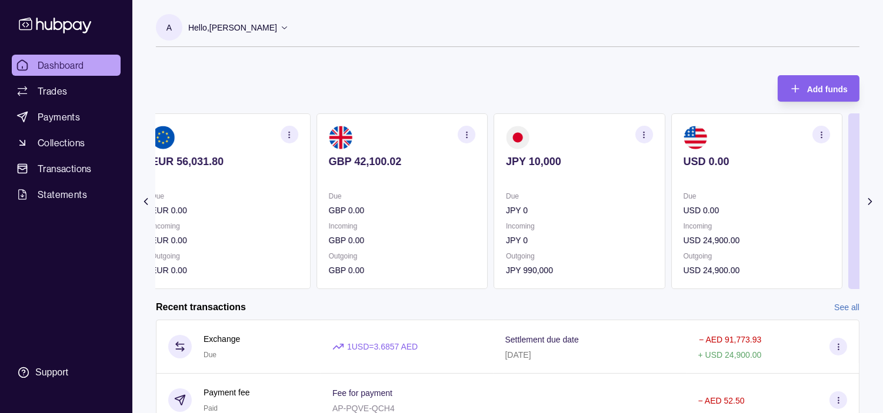
click at [519, 212] on p "JPY 0" at bounding box center [579, 210] width 147 height 13
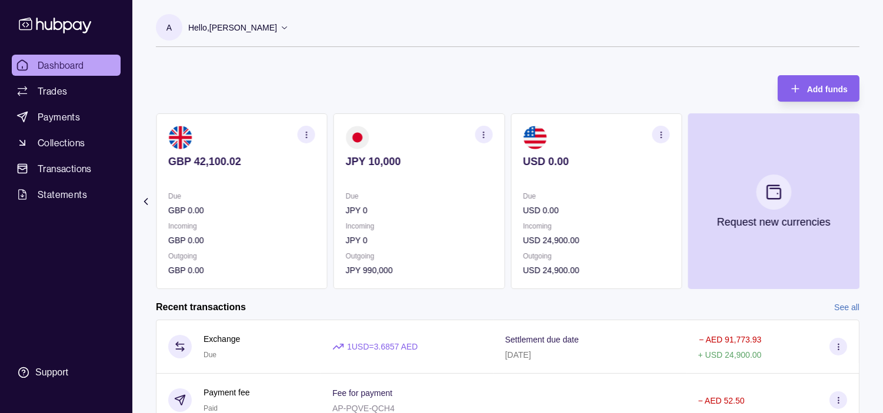
click at [493, 207] on p "JPY 0" at bounding box center [419, 210] width 147 height 13
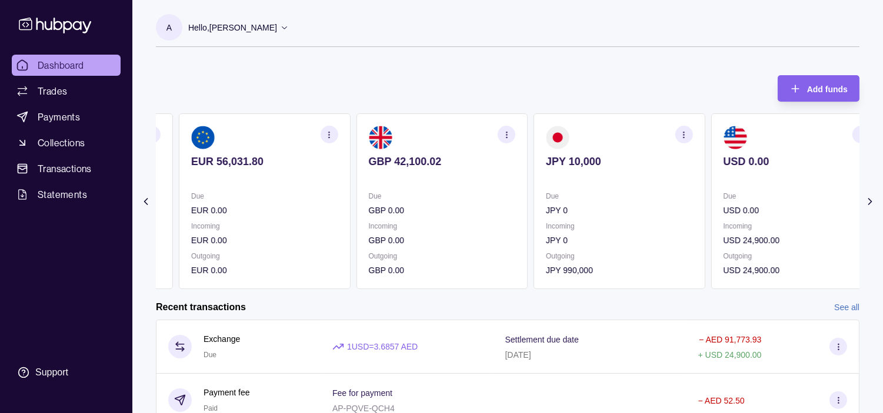
click at [473, 211] on p "GBP 0.00" at bounding box center [441, 210] width 147 height 13
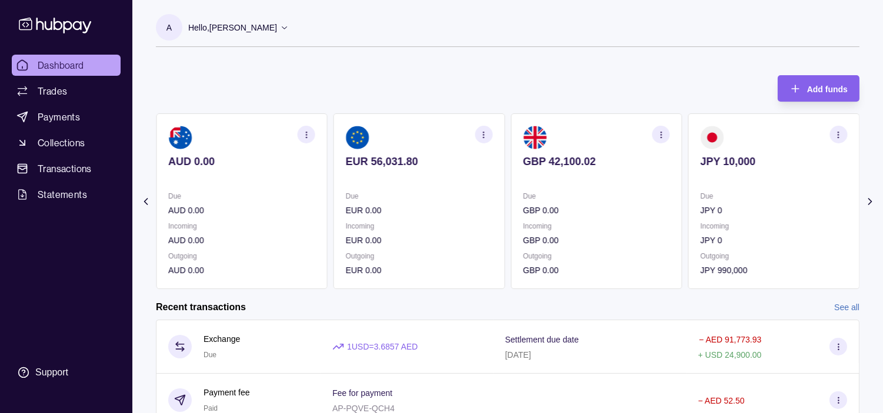
click at [436, 216] on p "EUR 0.00" at bounding box center [419, 210] width 147 height 13
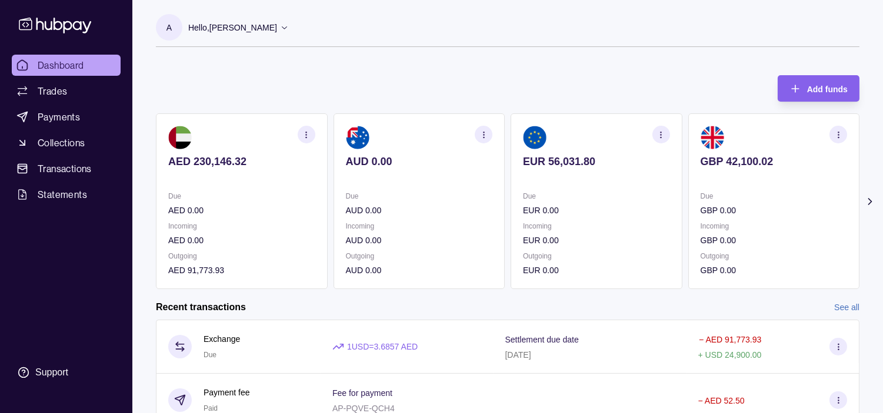
click at [543, 190] on p "Due" at bounding box center [596, 196] width 147 height 13
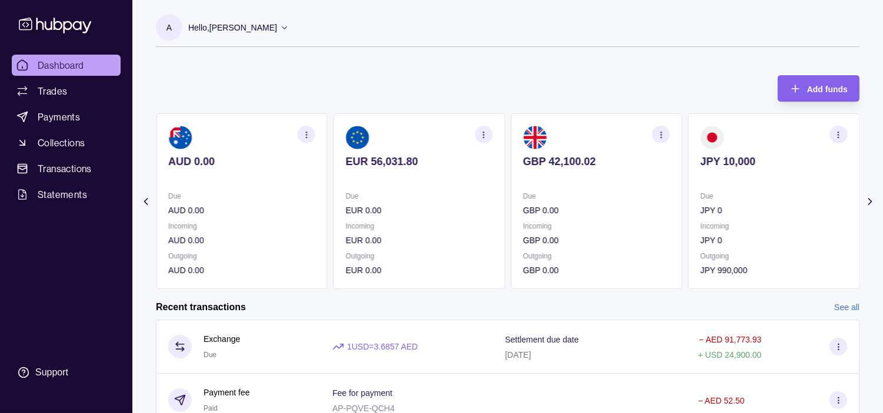
click at [485, 135] on icon "button" at bounding box center [483, 135] width 9 height 9
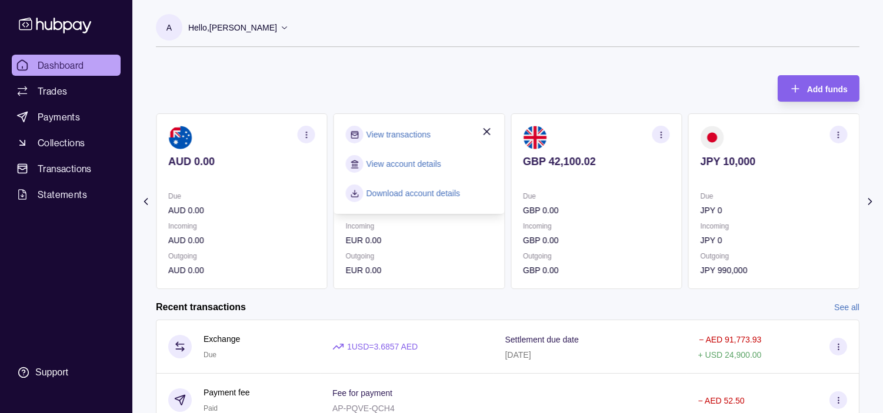
click at [421, 133] on link "View transactions" at bounding box center [398, 134] width 64 height 13
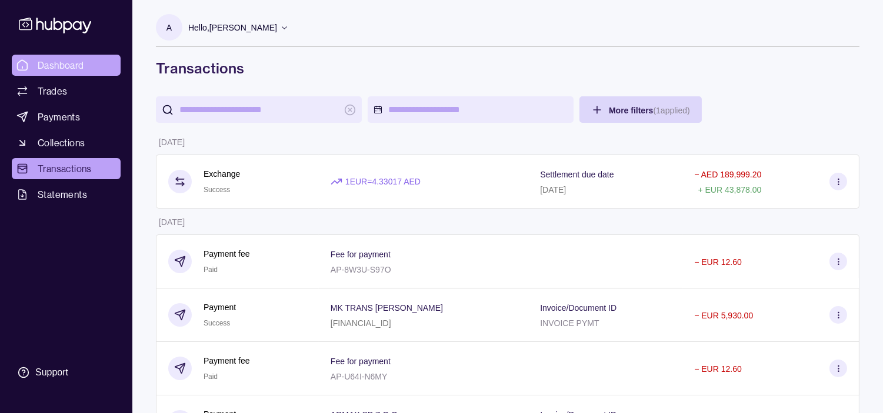
click at [58, 66] on span "Dashboard" at bounding box center [61, 65] width 46 height 14
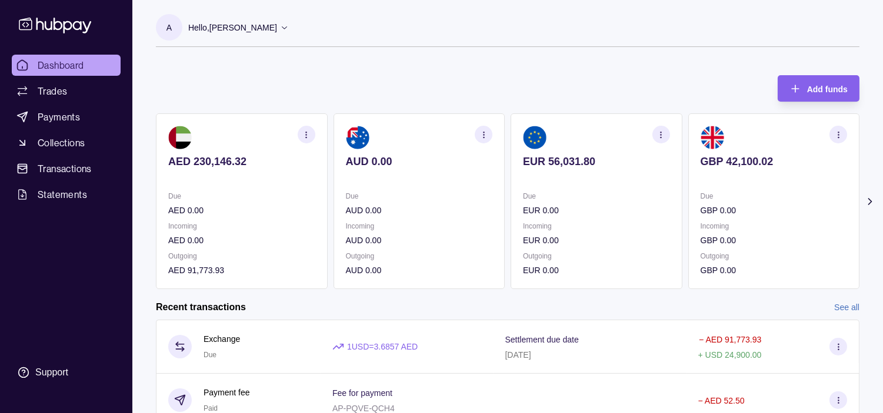
click at [882, 65] on section "Add funds AED 230,146.32 Due AED 0.00 Incoming AED 0.00 Outgoing AED 91,773.93 …" at bounding box center [507, 338] width 750 height 548
click at [67, 78] on ul "Dashboard Trades Payments Collections Transactions Statements" at bounding box center [66, 130] width 109 height 151
click at [68, 87] on link "Trades" at bounding box center [66, 91] width 109 height 21
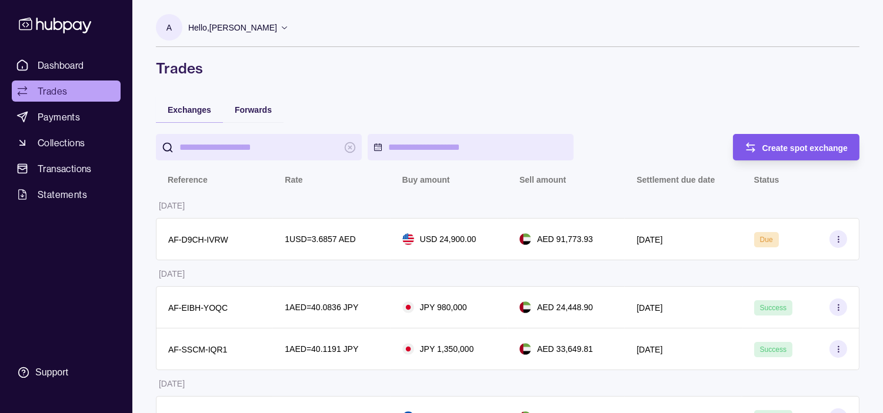
click at [779, 144] on span "Create spot exchange" at bounding box center [805, 147] width 86 height 9
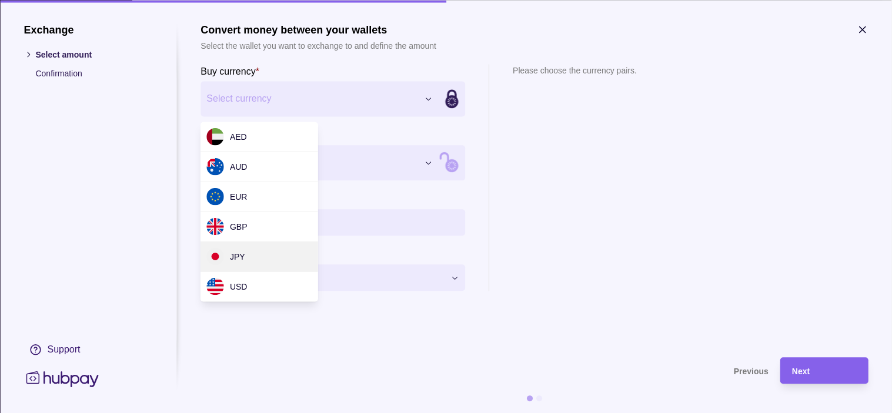
drag, startPoint x: 251, startPoint y: 250, endPoint x: 281, endPoint y: 194, distance: 63.7
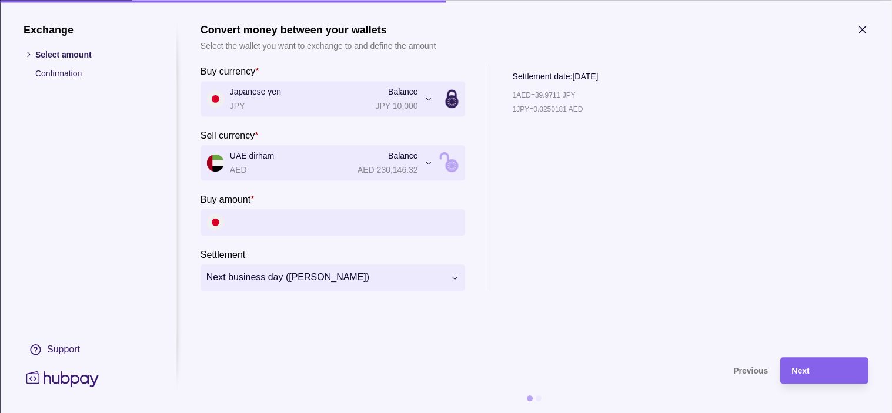
click at [349, 226] on input "Buy amount *" at bounding box center [344, 222] width 229 height 26
paste input "*********"
type input "*********"
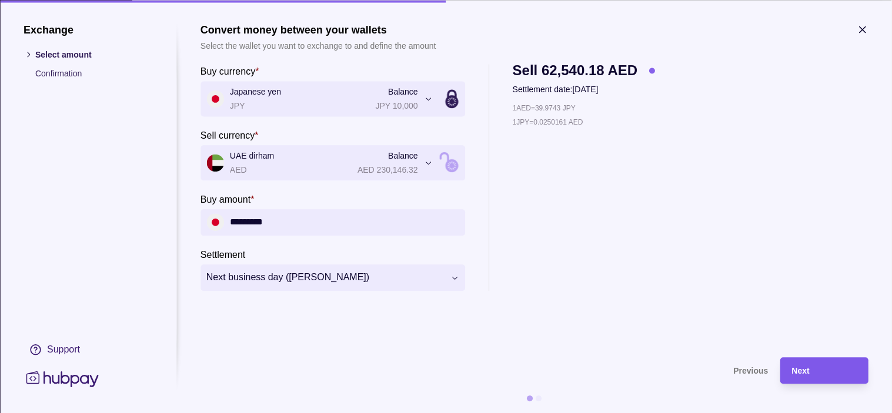
click at [837, 373] on div "Next" at bounding box center [824, 371] width 65 height 14
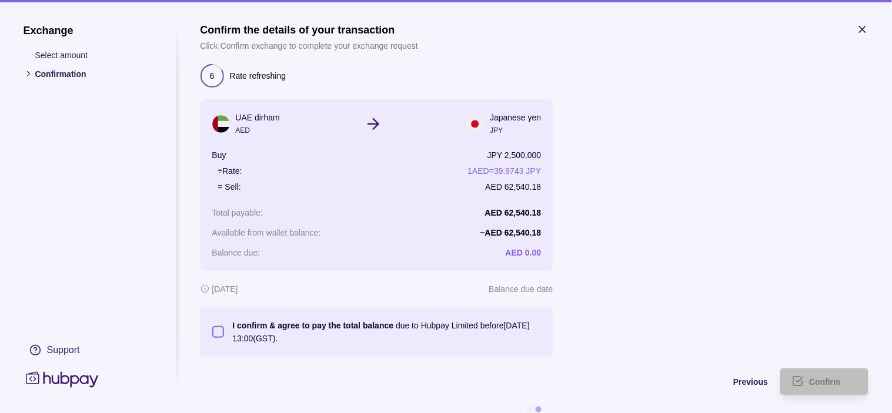
click at [216, 335] on button "I confirm & agree to pay the total balance due to Hubpay Limited before [DATE] …" at bounding box center [218, 332] width 12 height 12
click at [836, 382] on span "Confirm" at bounding box center [826, 382] width 32 height 9
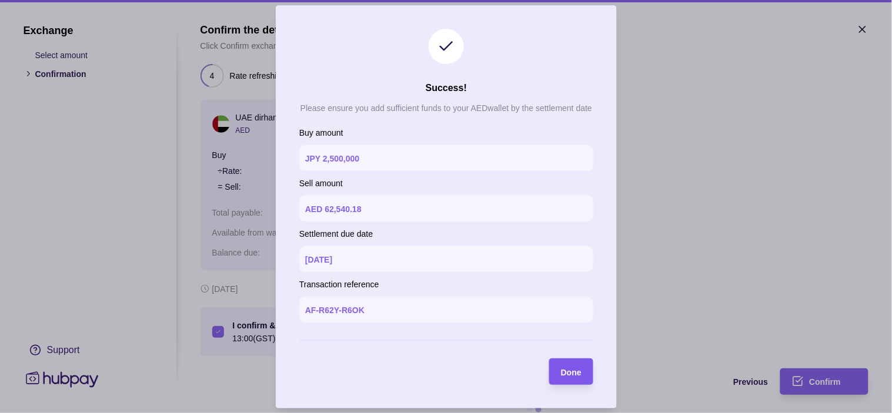
click at [582, 374] on section "Done" at bounding box center [571, 372] width 44 height 26
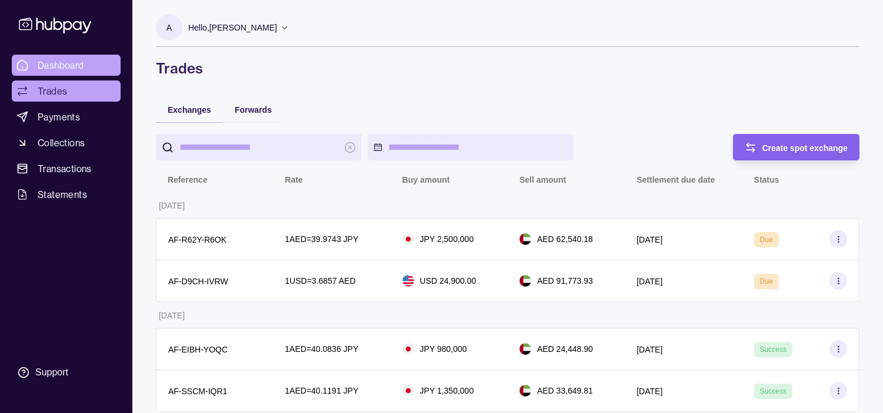
click at [51, 69] on span "Dashboard" at bounding box center [61, 65] width 46 height 14
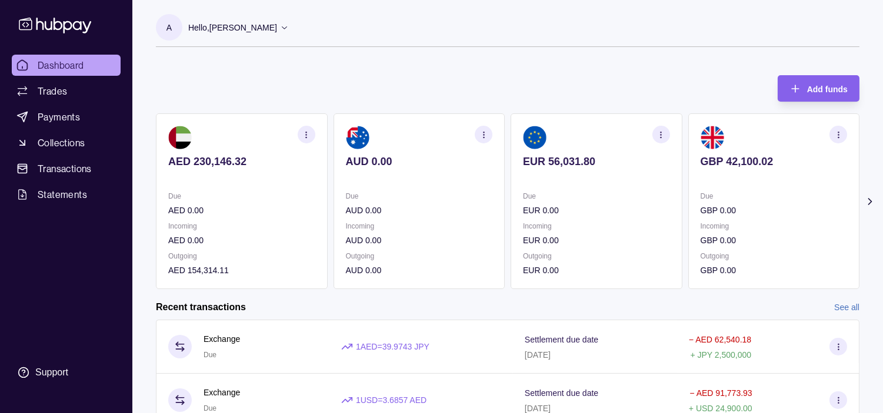
click at [772, 228] on p "Incoming" at bounding box center [773, 226] width 147 height 13
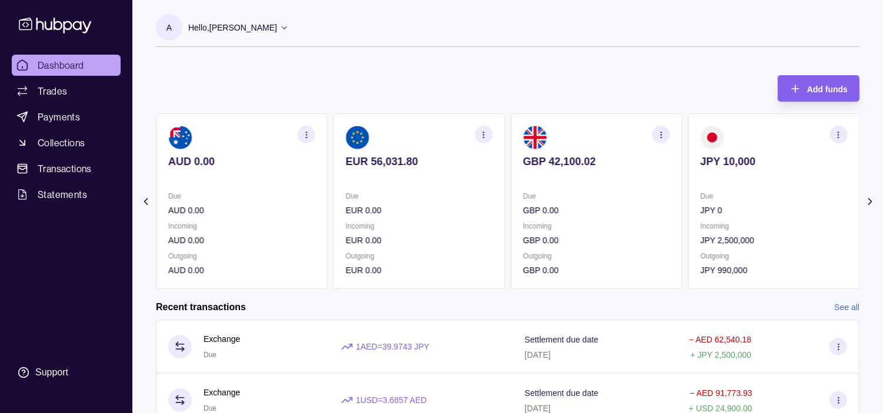
click at [714, 228] on p "Incoming" at bounding box center [773, 226] width 147 height 13
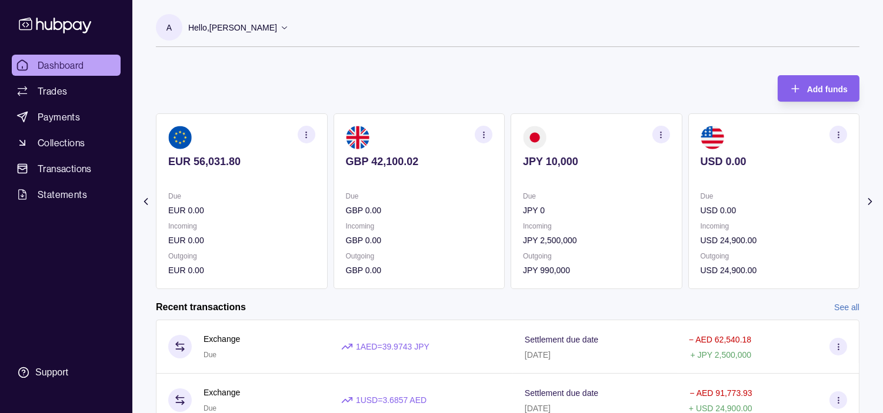
click at [838, 139] on icon "button" at bounding box center [838, 135] width 9 height 9
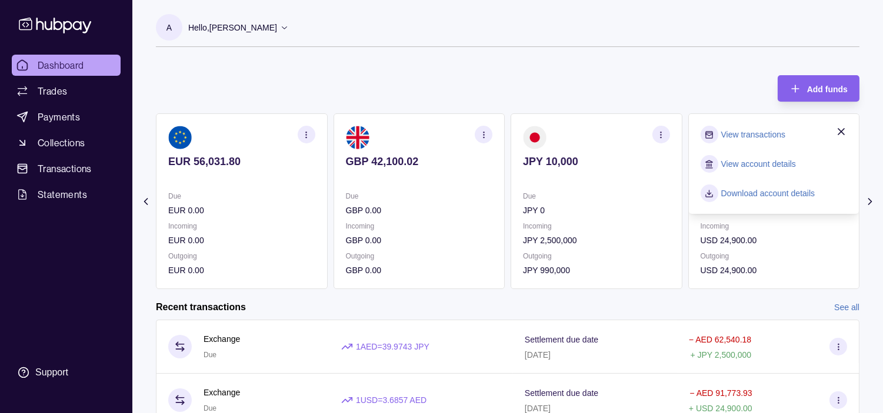
click at [570, 103] on div "Add funds AED 230,146.32 Due AED 0.00 Incoming AED 0.00 Outgoing AED 154,314.11…" at bounding box center [507, 177] width 703 height 226
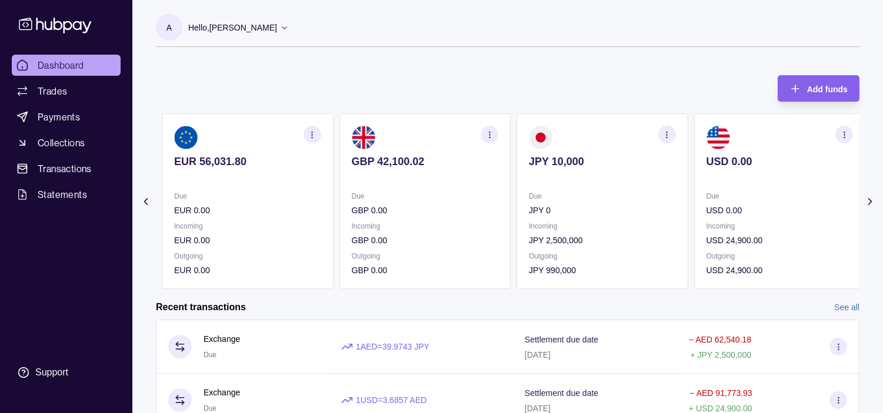
click at [455, 175] on div "GBP 42,100.02" at bounding box center [425, 169] width 147 height 29
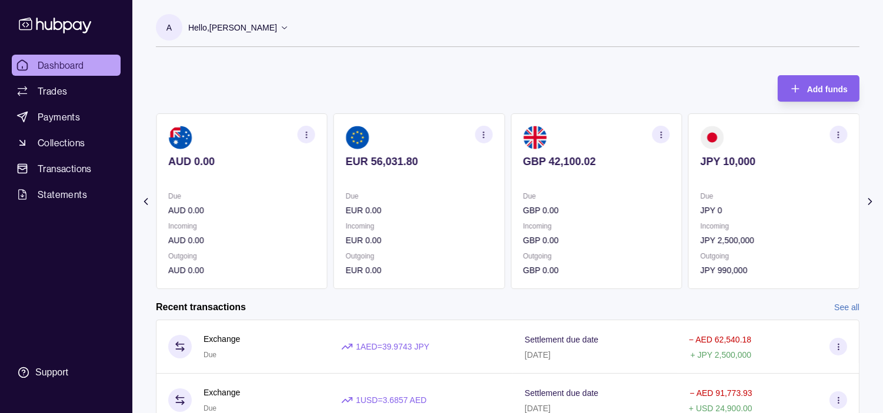
click at [438, 171] on div "EUR 56,031.80" at bounding box center [419, 169] width 147 height 29
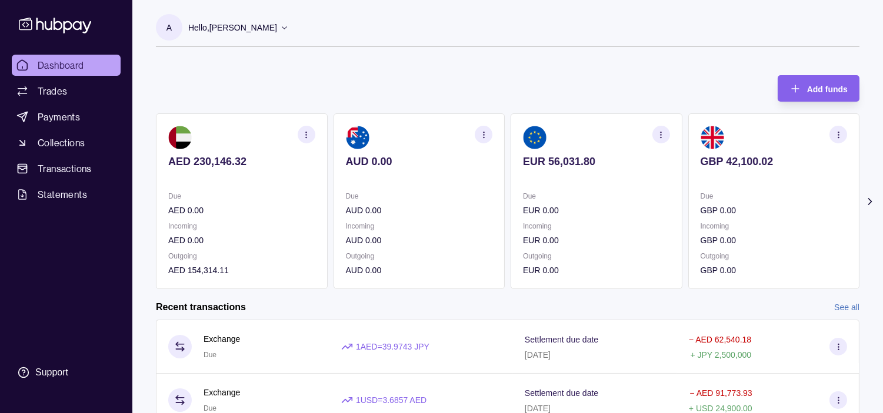
click at [412, 180] on p at bounding box center [419, 177] width 147 height 13
click at [82, 92] on link "Trades" at bounding box center [66, 91] width 109 height 21
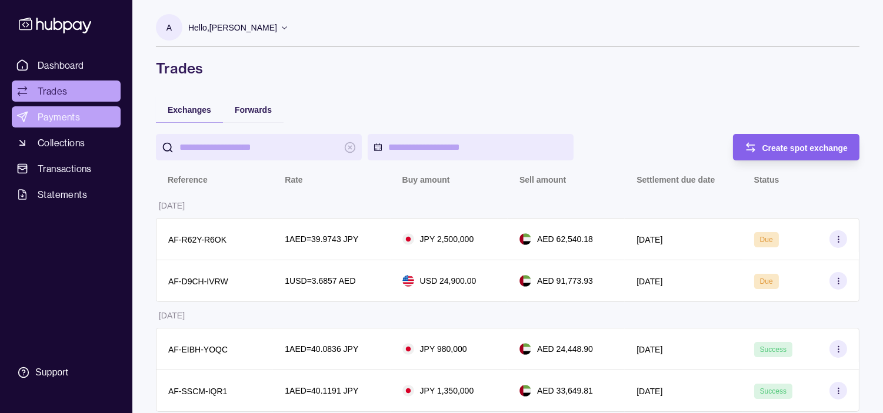
click at [55, 120] on span "Payments" at bounding box center [59, 117] width 42 height 14
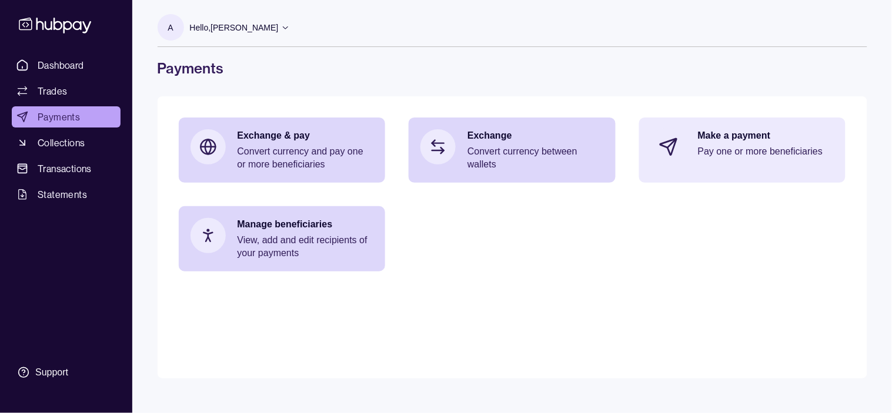
click at [745, 155] on p "Pay one or more beneficiaries" at bounding box center [766, 151] width 136 height 13
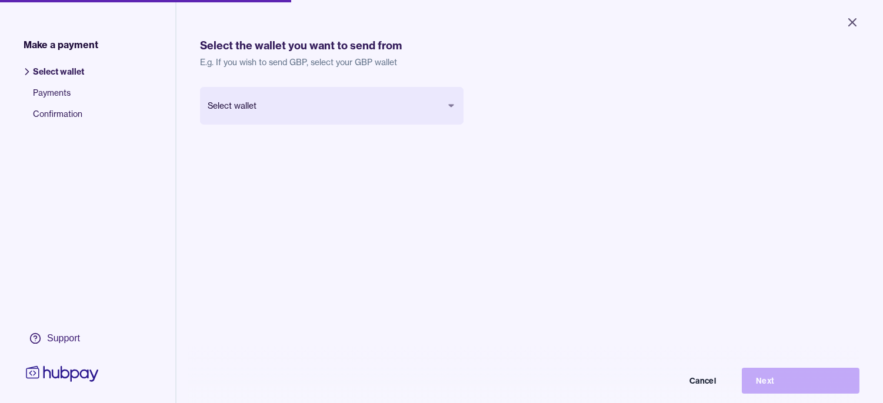
click at [438, 103] on body "Close Make a payment Select wallet Payments Confirmation Support Select the wal…" at bounding box center [441, 201] width 883 height 403
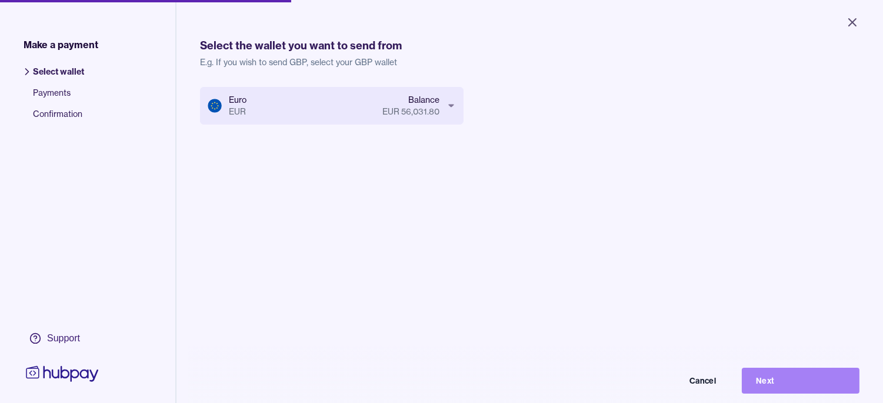
click at [827, 382] on button "Next" at bounding box center [801, 381] width 118 height 26
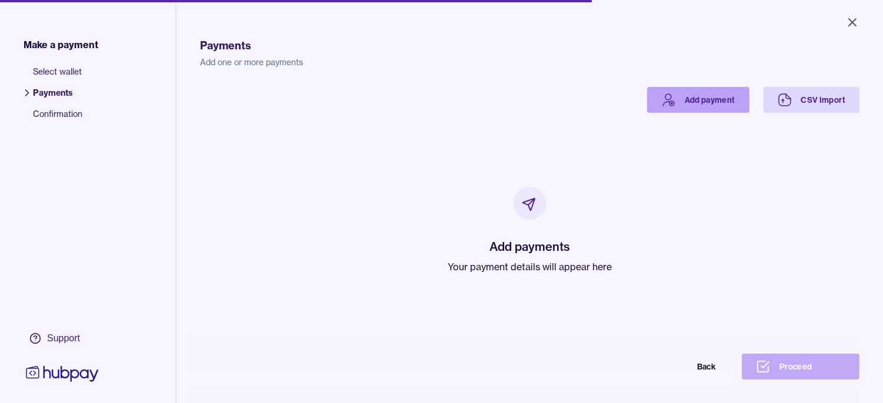
click at [683, 97] on link "Add payment" at bounding box center [698, 100] width 102 height 26
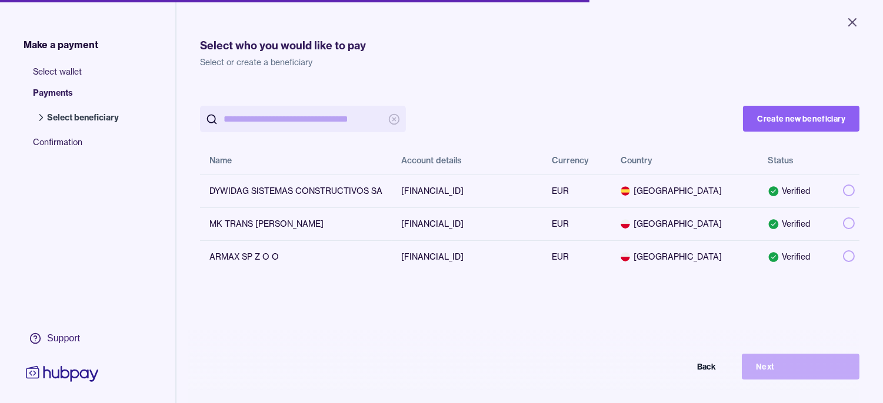
click at [322, 122] on input "search" at bounding box center [302, 119] width 159 height 26
paste input "**********"
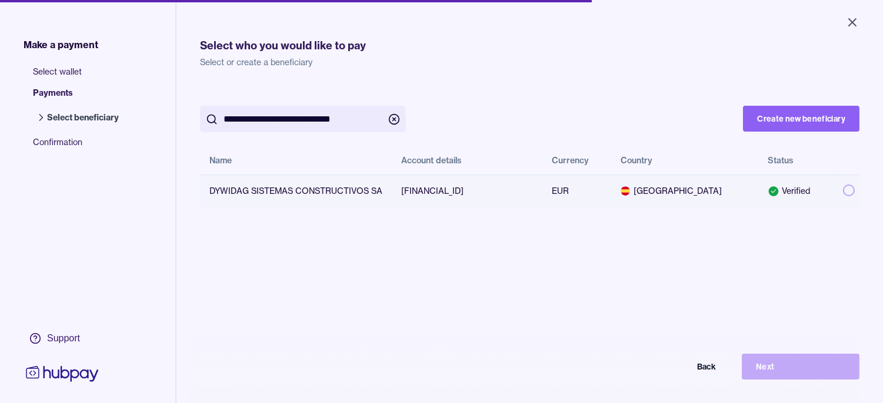
type input "**********"
click at [843, 188] on button "button" at bounding box center [849, 191] width 12 height 12
click at [830, 379] on button "Next" at bounding box center [801, 367] width 118 height 26
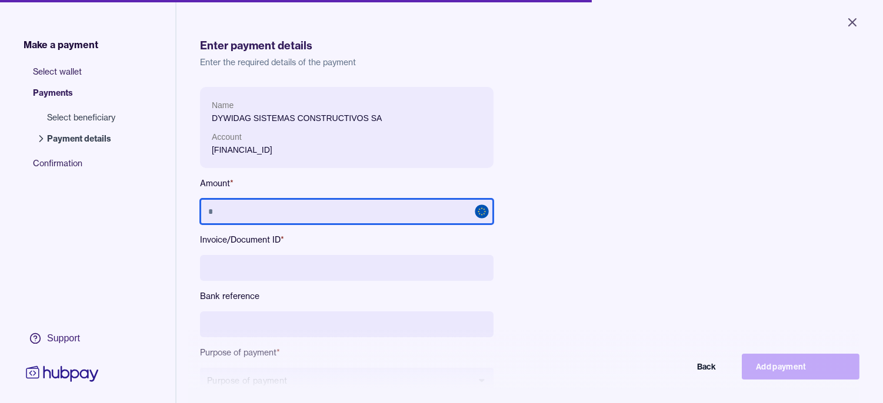
click at [387, 222] on input "text" at bounding box center [346, 212] width 293 height 26
paste input "*********"
click at [335, 211] on input "*********" at bounding box center [346, 212] width 293 height 26
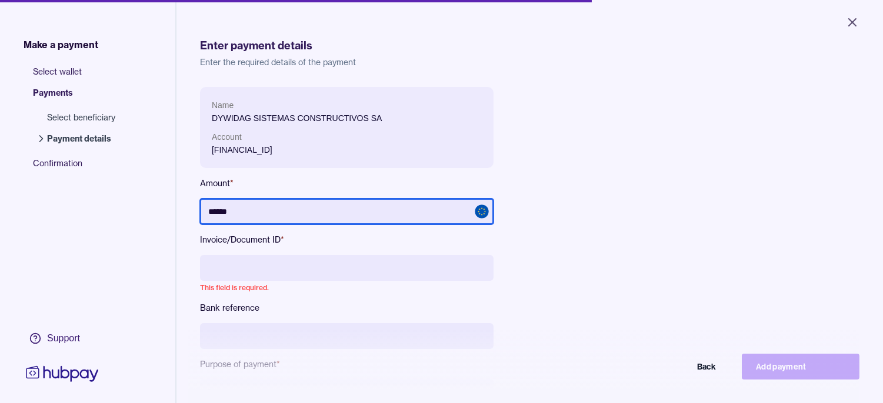
type input "******"
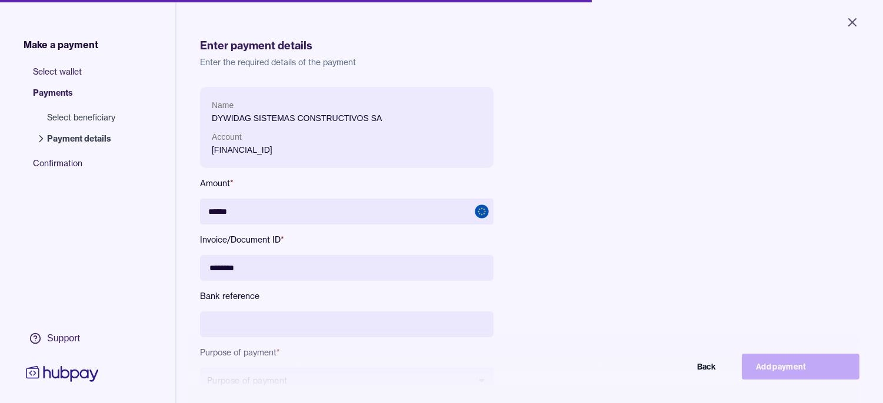
type input "********"
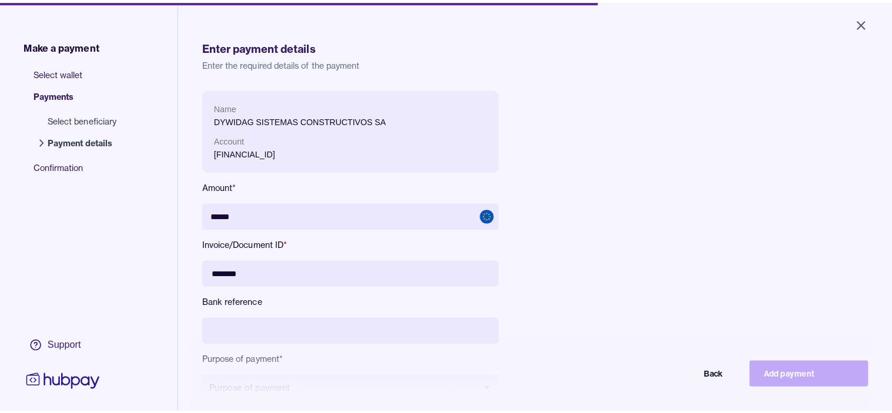
scroll to position [65, 0]
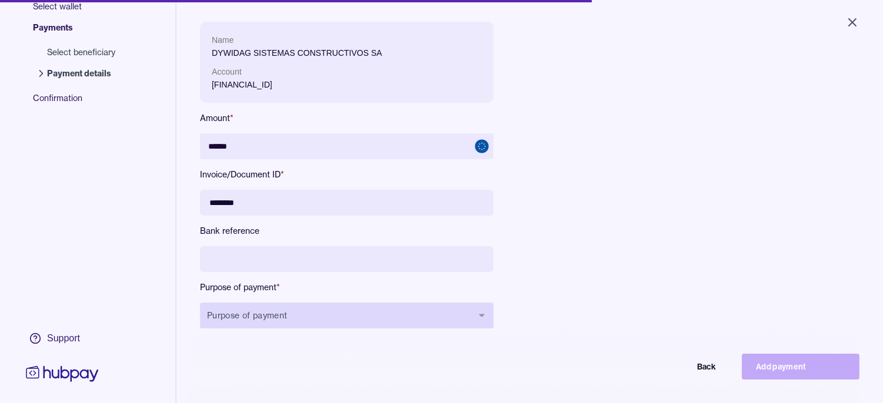
click at [422, 306] on button "Purpose of payment" at bounding box center [346, 316] width 293 height 26
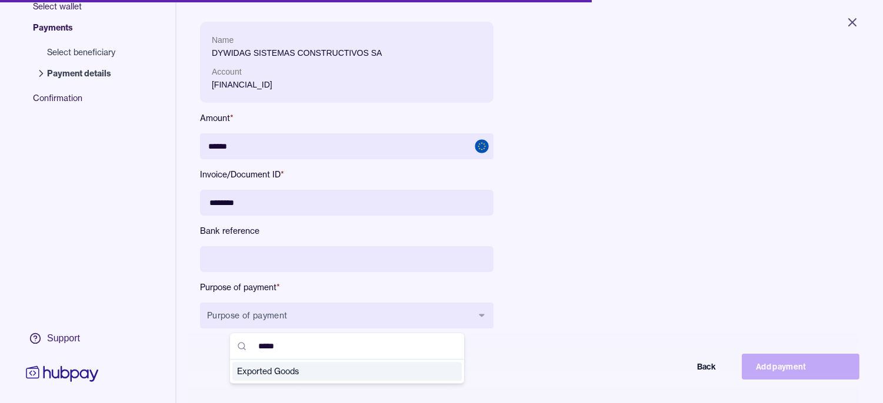
type input "*****"
click at [290, 372] on span "Exported Goods" at bounding box center [340, 372] width 206 height 12
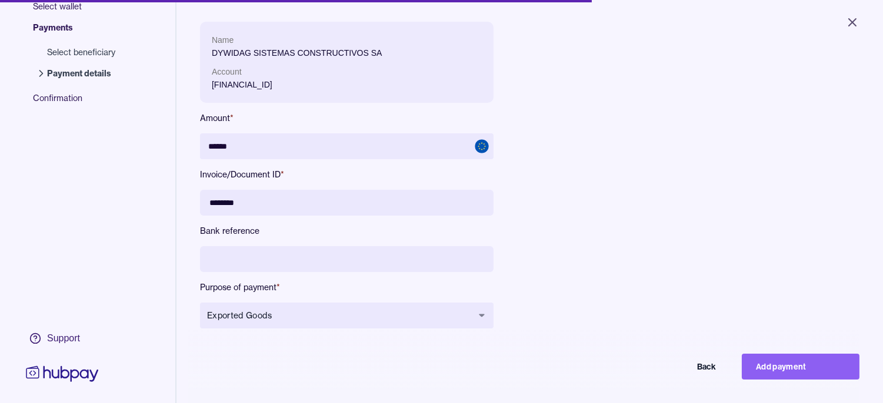
drag, startPoint x: 286, startPoint y: 199, endPoint x: 149, endPoint y: 188, distance: 136.8
click at [149, 188] on div "Make a payment Select wallet Payments Select beneficiary Payment details Confir…" at bounding box center [441, 187] width 883 height 505
type input "**********"
click at [826, 372] on button "Add payment" at bounding box center [801, 367] width 118 height 26
type input "*****"
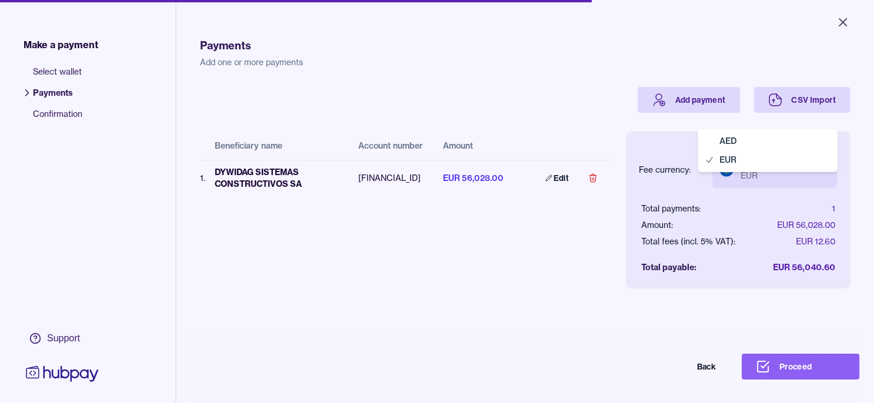
click at [821, 168] on body "Close Make a payment Select wallet Payments Confirmation Support Payments Add o…" at bounding box center [436, 201] width 873 height 403
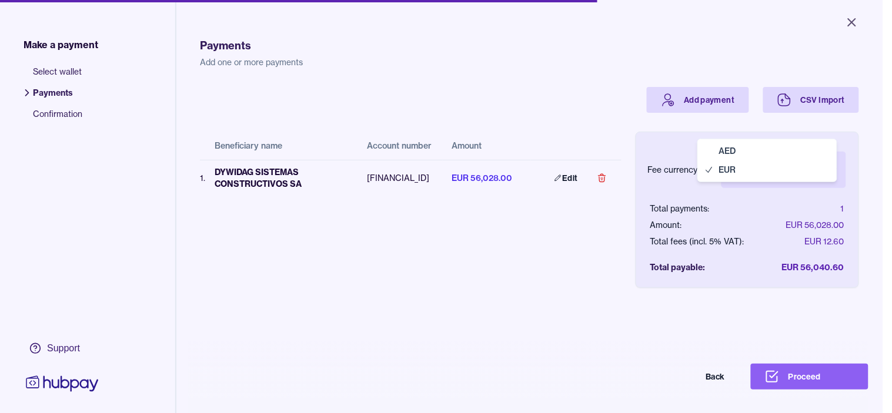
select select "***"
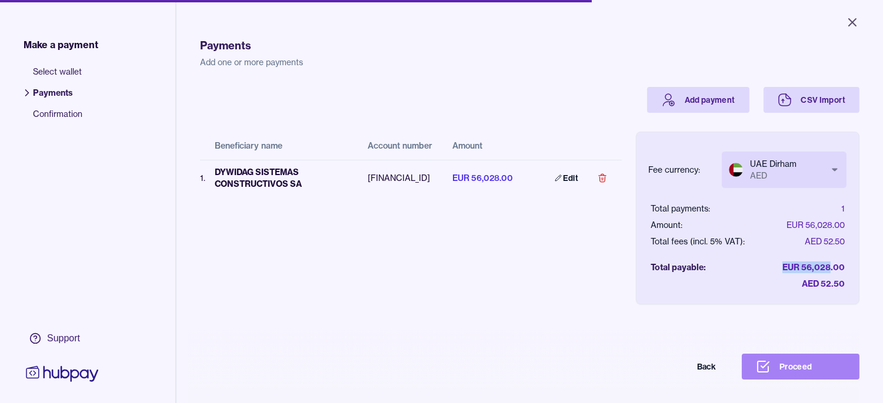
click at [822, 379] on button "Proceed" at bounding box center [801, 367] width 118 height 26
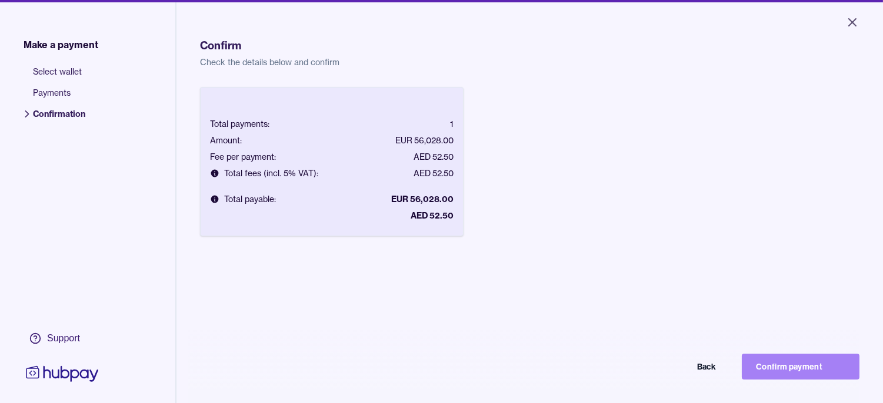
click at [822, 373] on button "Confirm payment" at bounding box center [801, 367] width 118 height 26
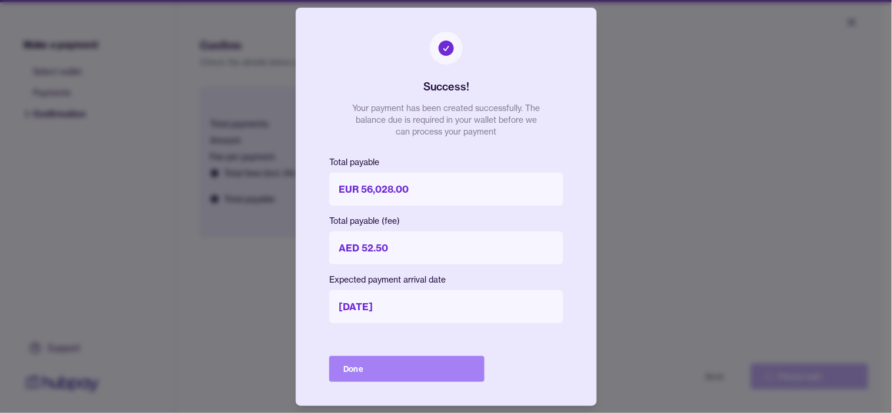
click at [471, 369] on button "Done" at bounding box center [406, 369] width 155 height 26
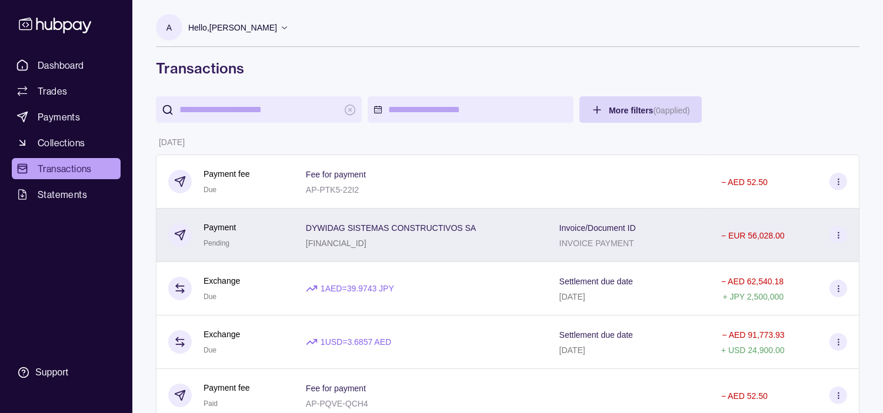
click at [296, 240] on div "DYWIDAG SISTEMAS CONSTRUCTIVOS SA [FINANCIAL_ID]" at bounding box center [420, 236] width 253 height 54
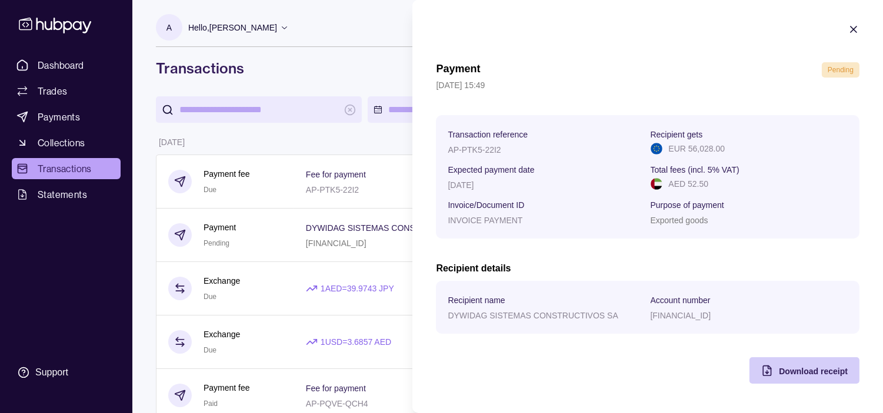
click at [796, 369] on span "Download receipt" at bounding box center [813, 371] width 69 height 9
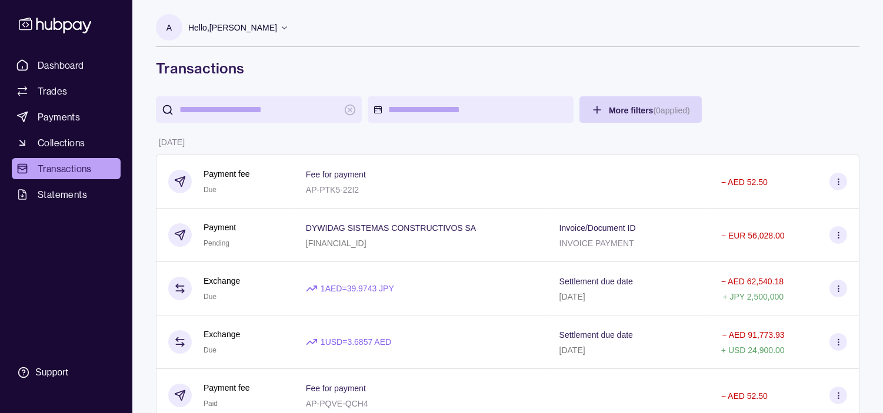
click at [74, 62] on span "Dashboard" at bounding box center [61, 65] width 46 height 14
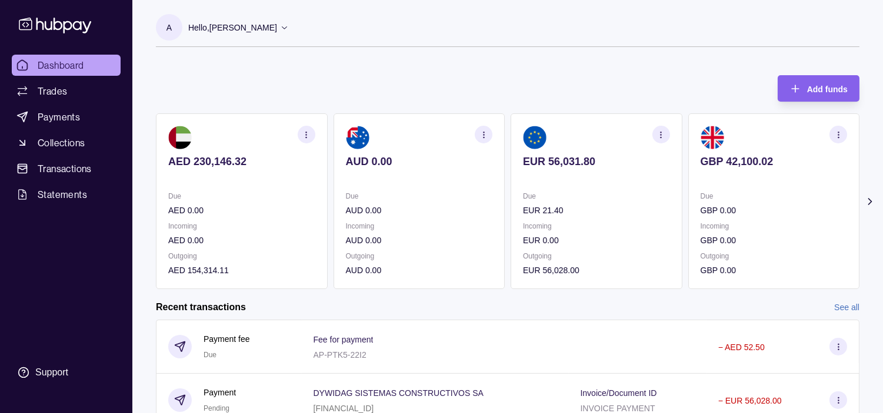
click at [688, 166] on section "GBP 42,100.02 Due GBP 0.00 Incoming GBP 0.00 Outgoing GBP 0.00" at bounding box center [774, 201] width 172 height 176
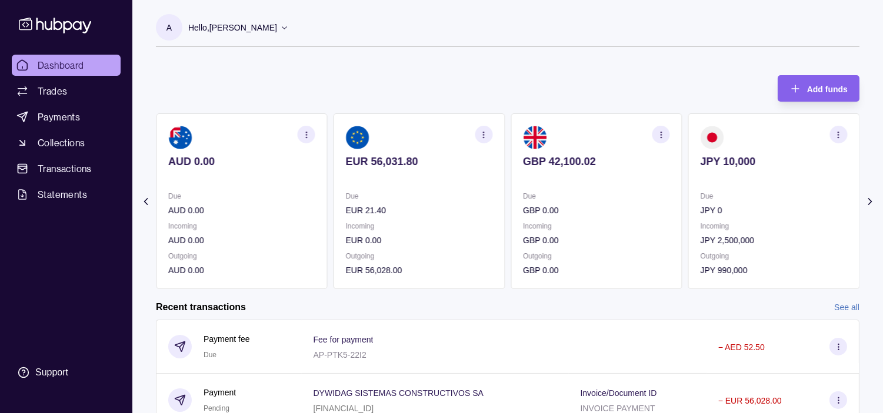
click at [700, 199] on p "Due" at bounding box center [773, 196] width 147 height 13
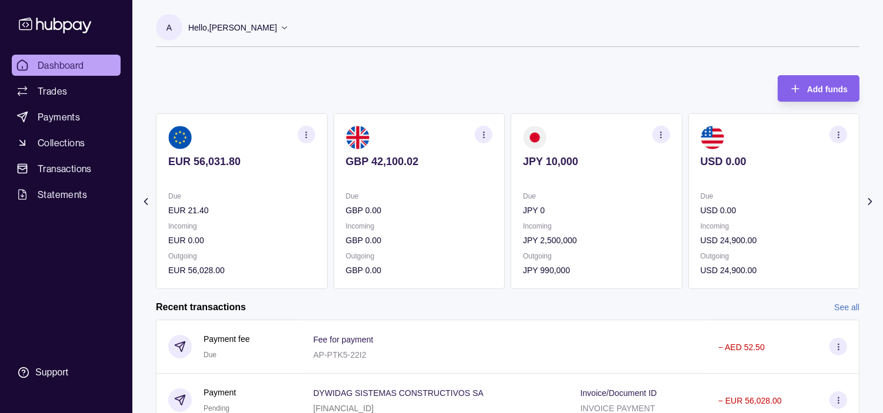
click at [556, 200] on div "Due JPY 0" at bounding box center [596, 203] width 147 height 27
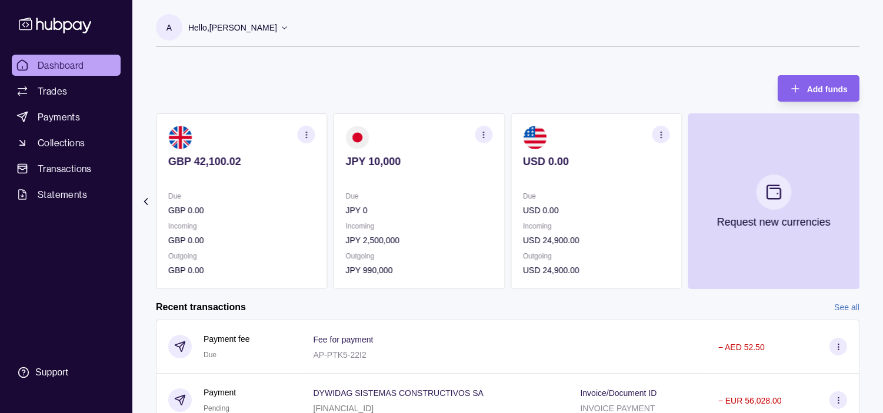
click at [443, 228] on p "Incoming" at bounding box center [419, 226] width 147 height 13
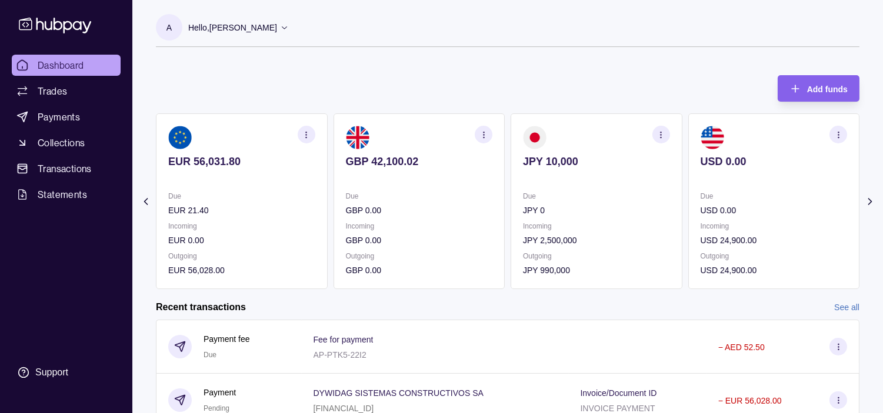
click at [434, 227] on p "Incoming" at bounding box center [419, 226] width 147 height 13
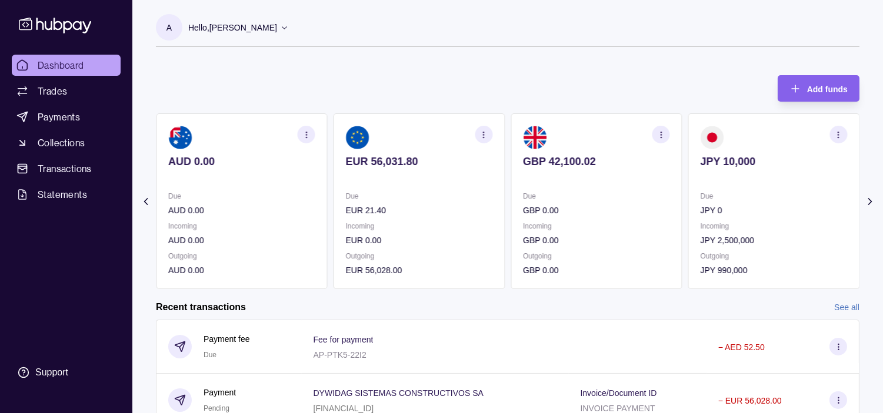
click at [700, 199] on div "Due JPY 0" at bounding box center [773, 203] width 147 height 27
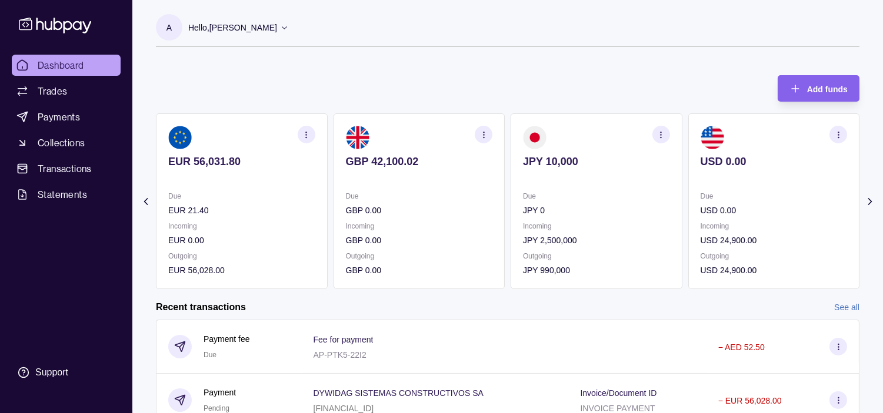
click at [562, 200] on p "Due" at bounding box center [596, 196] width 147 height 13
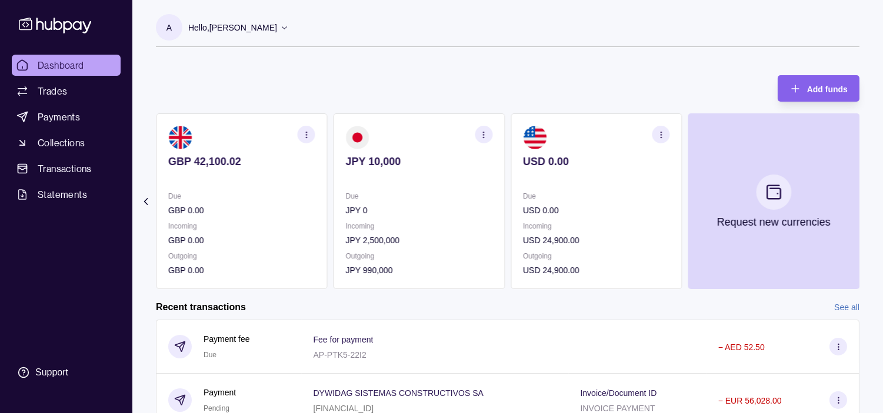
click at [597, 195] on p "Due" at bounding box center [596, 196] width 147 height 13
click at [580, 198] on p "Due" at bounding box center [596, 196] width 147 height 13
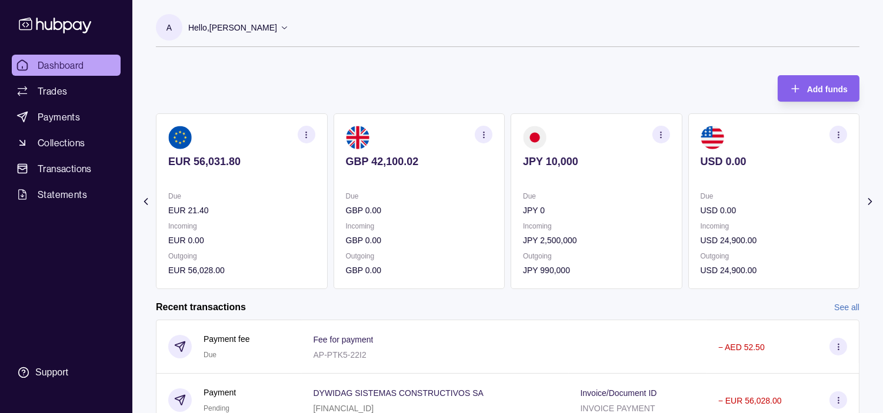
click at [589, 196] on p "Due" at bounding box center [596, 196] width 147 height 13
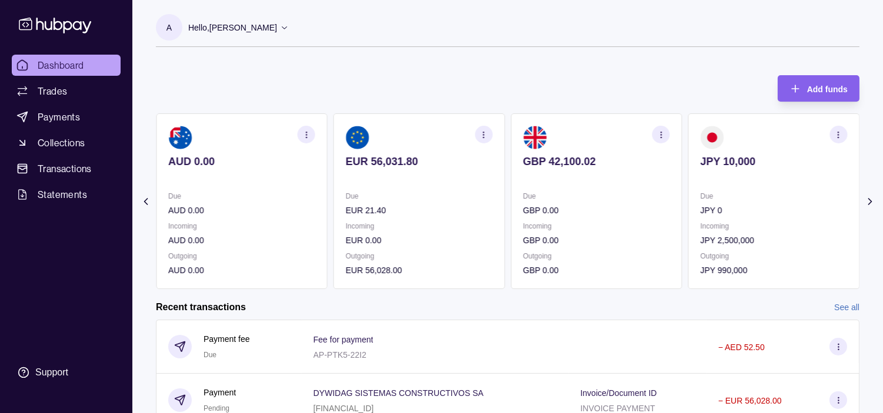
click at [572, 198] on p "Due" at bounding box center [596, 196] width 147 height 13
click at [571, 198] on p "Due" at bounding box center [596, 196] width 147 height 13
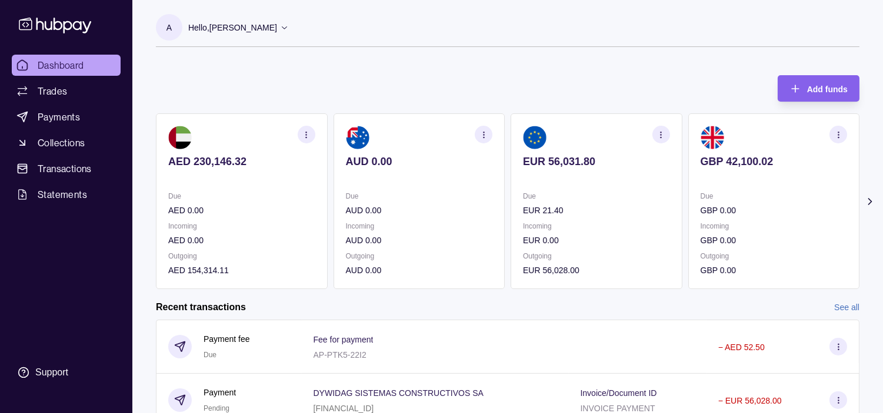
click at [543, 199] on section "EUR 56,031.80 Due EUR 21.40 Incoming EUR 0.00 Outgoing EUR 56,028.00" at bounding box center [596, 201] width 172 height 176
click at [639, 212] on section "EUR 56,031.80 Due EUR 21.40 Incoming EUR 0.00 Outgoing EUR 56,028.00" at bounding box center [596, 201] width 172 height 176
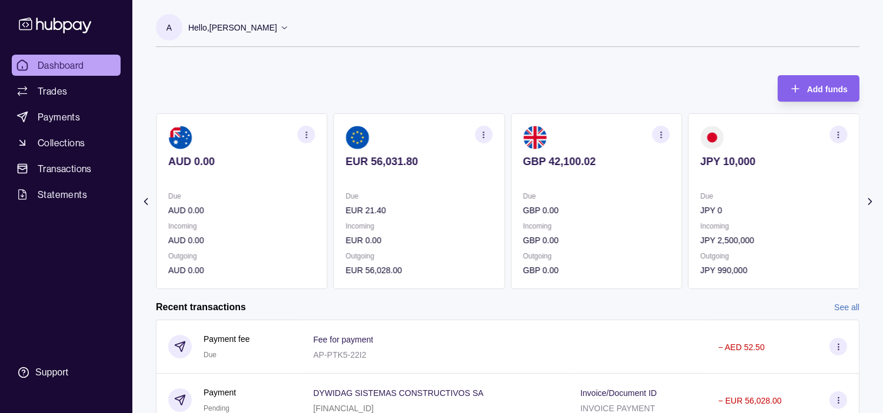
click at [629, 212] on section "GBP 42,100.02 Due GBP 0.00 Incoming GBP 0.00 Outgoing GBP 0.00" at bounding box center [596, 201] width 172 height 176
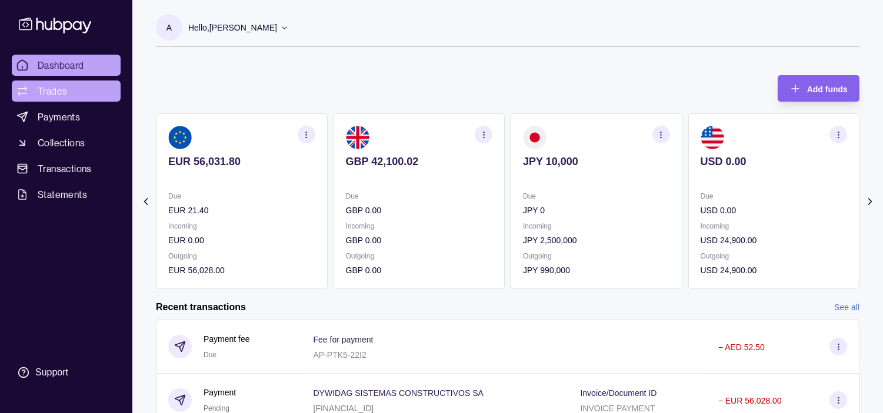
click at [62, 91] on span "Trades" at bounding box center [52, 91] width 29 height 14
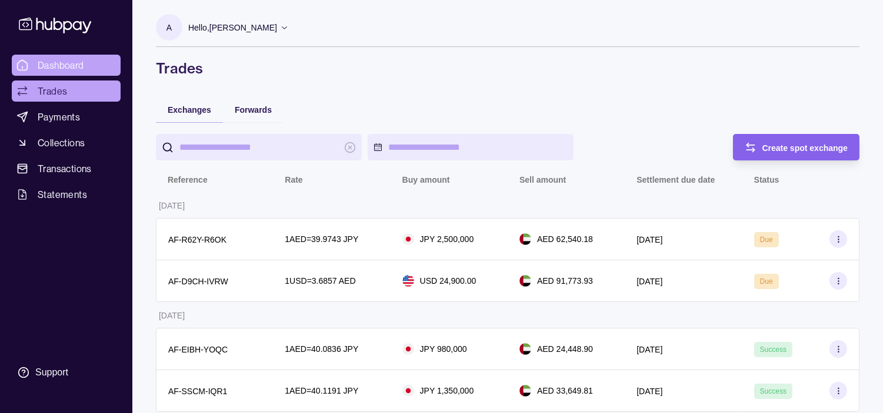
click at [65, 69] on span "Dashboard" at bounding box center [61, 65] width 46 height 14
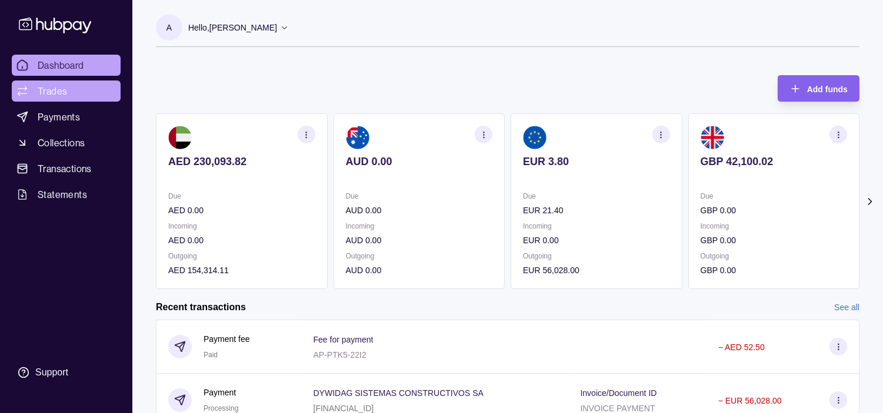
click at [71, 91] on link "Trades" at bounding box center [66, 91] width 109 height 21
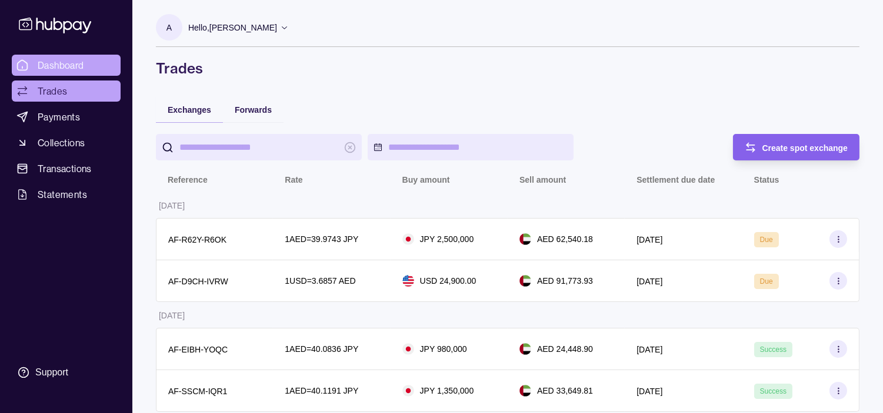
click at [75, 61] on span "Dashboard" at bounding box center [61, 65] width 46 height 14
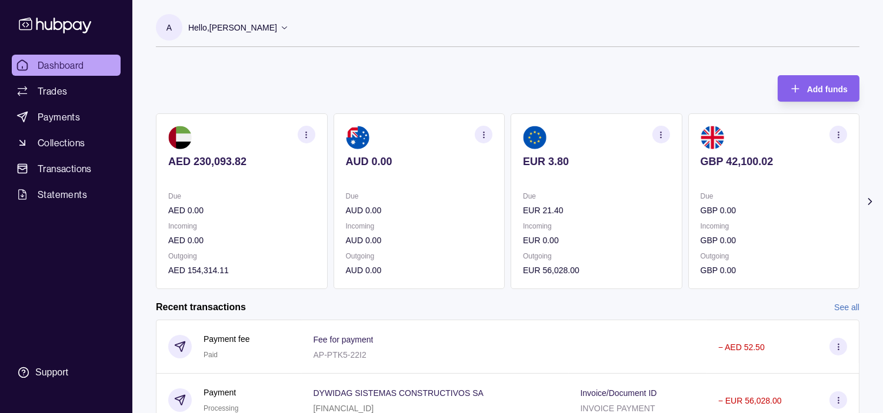
click at [663, 133] on icon "button" at bounding box center [660, 135] width 9 height 9
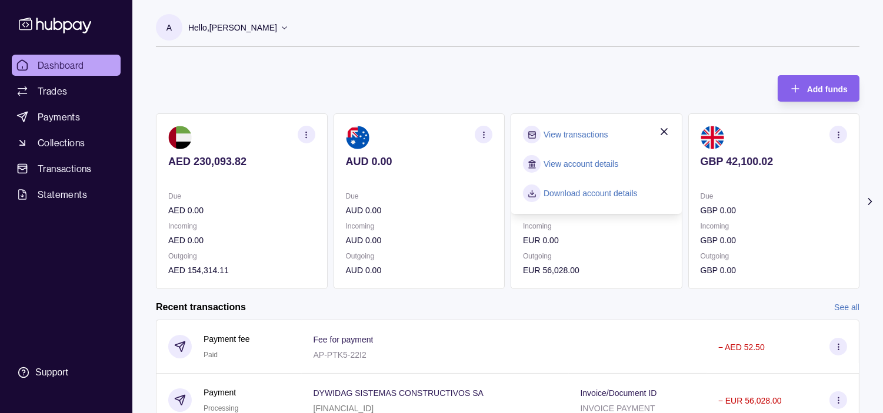
click at [583, 136] on link "View transactions" at bounding box center [575, 134] width 64 height 13
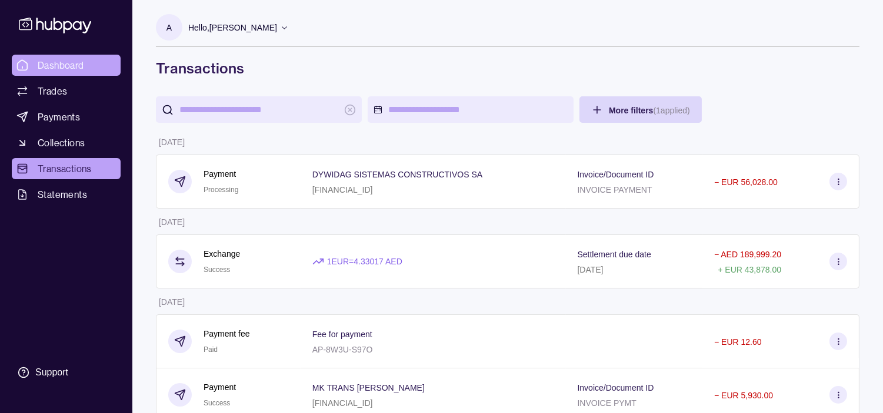
click at [69, 66] on span "Dashboard" at bounding box center [61, 65] width 46 height 14
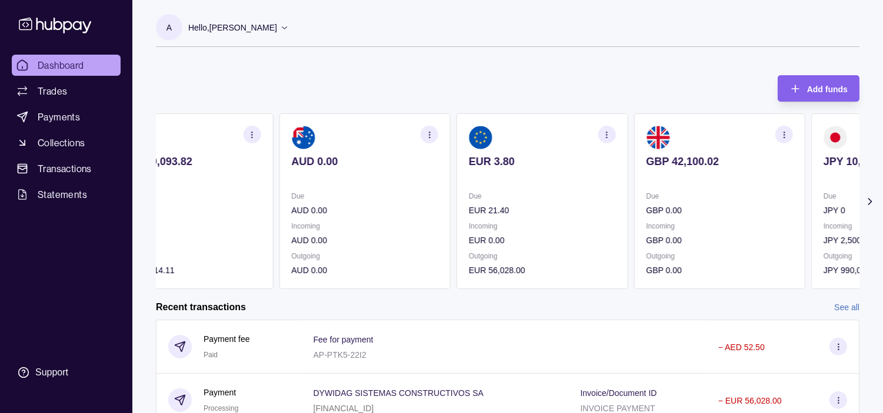
click at [707, 192] on p "Due" at bounding box center [719, 196] width 147 height 13
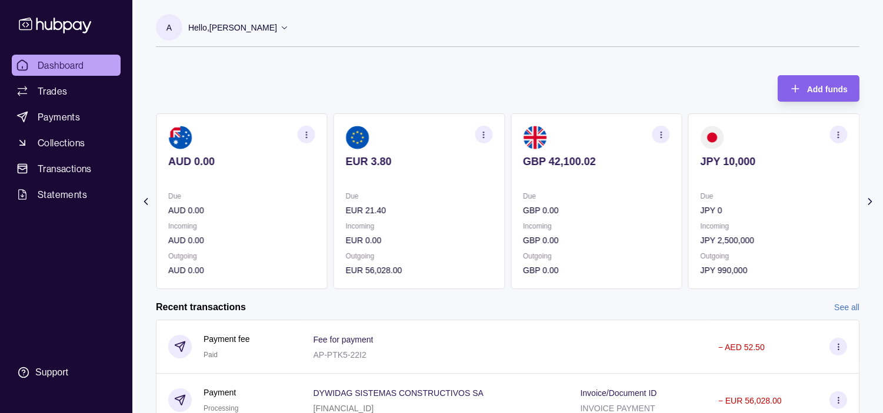
click at [700, 192] on p "Due" at bounding box center [773, 196] width 147 height 13
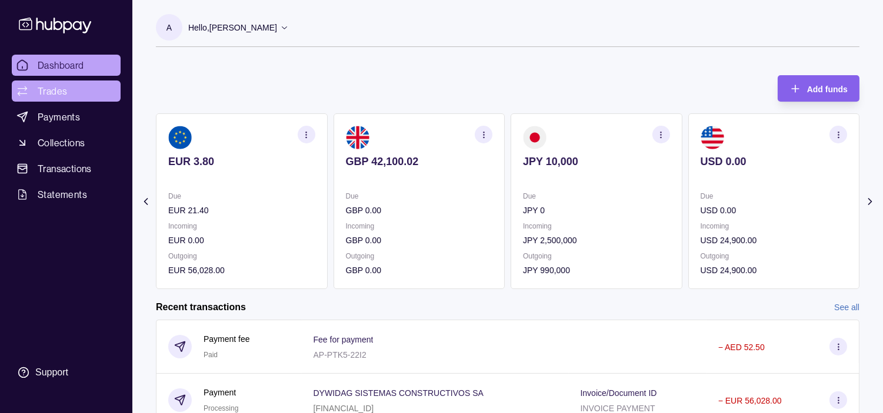
click at [50, 96] on span "Trades" at bounding box center [52, 91] width 29 height 14
